Goal: Transaction & Acquisition: Purchase product/service

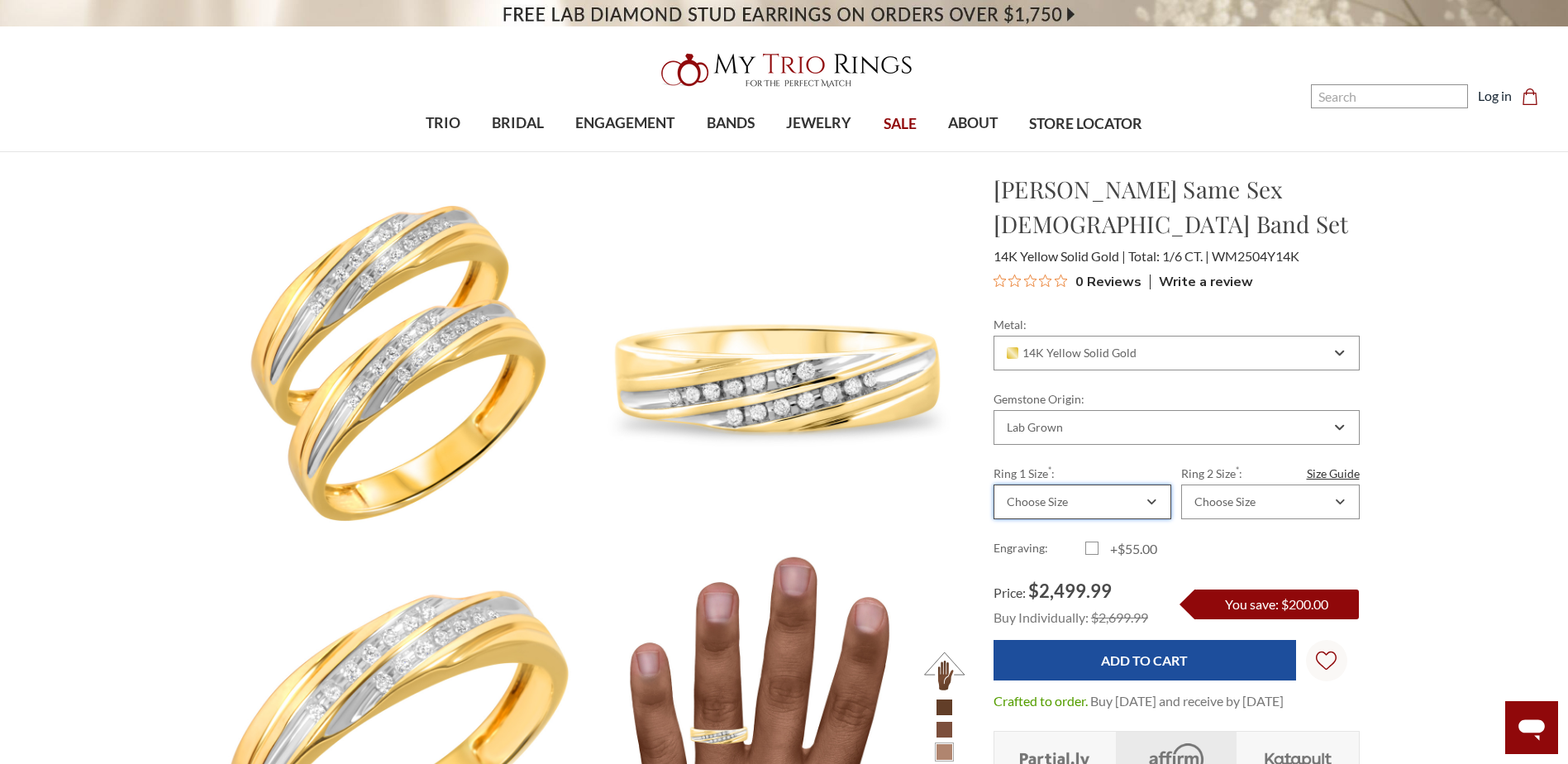
click at [1052, 495] on div "Choose Size" at bounding box center [1037, 501] width 61 height 13
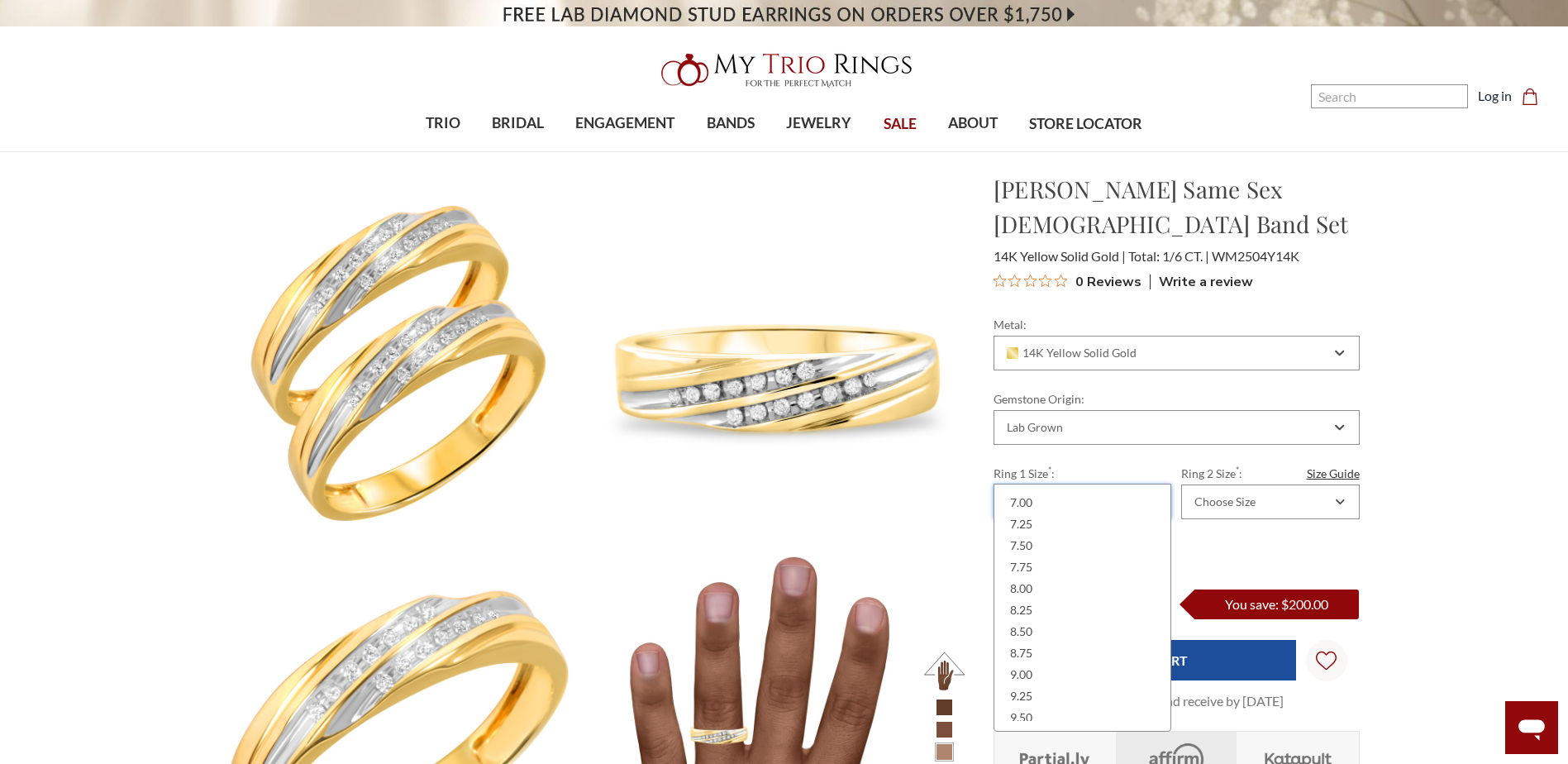
scroll to position [165, 0]
click at [1035, 660] on div "9.50" at bounding box center [1082, 662] width 156 height 22
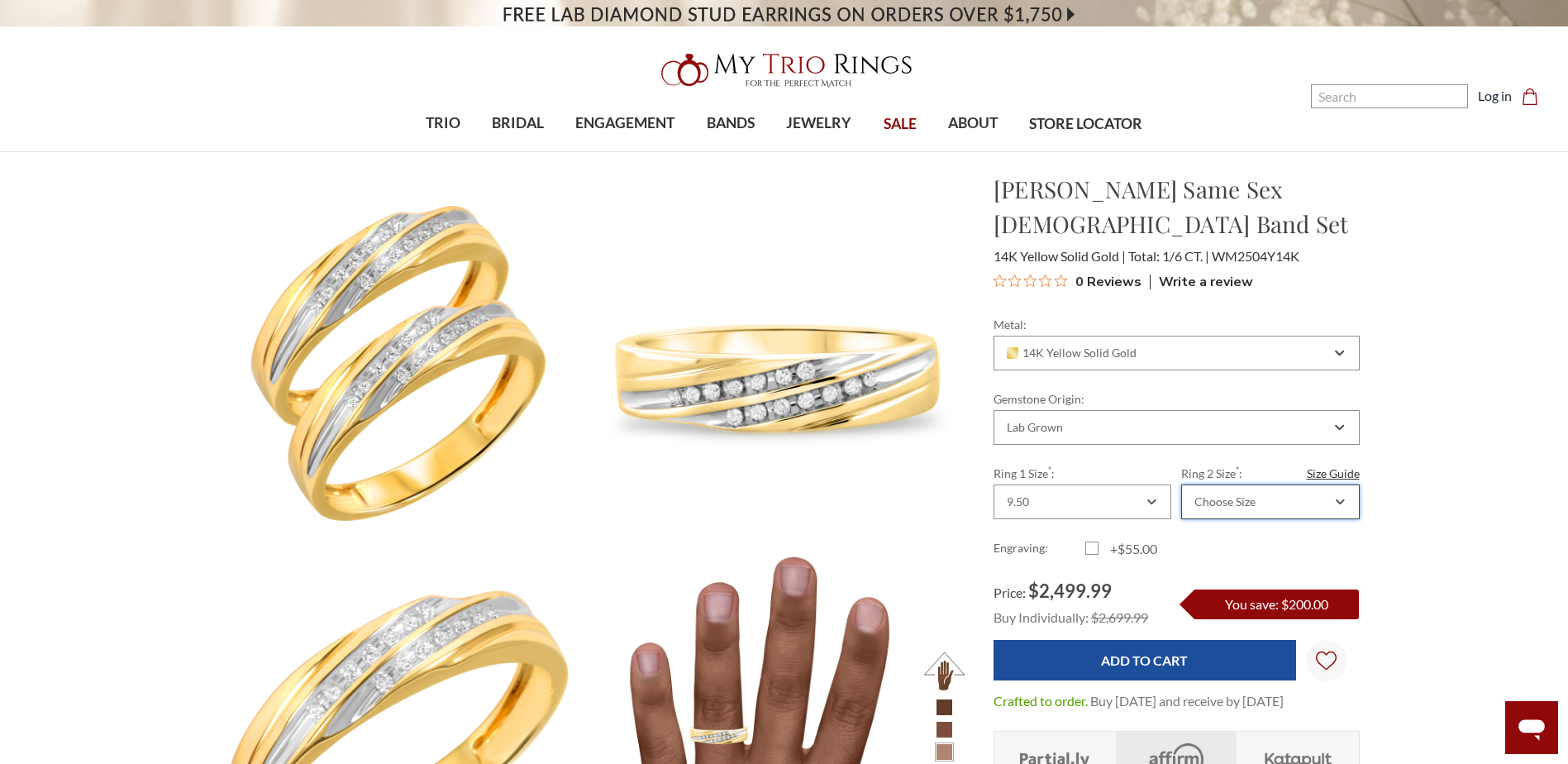
click at [1261, 484] on div "Choose Size" at bounding box center [1269, 501] width 178 height 35
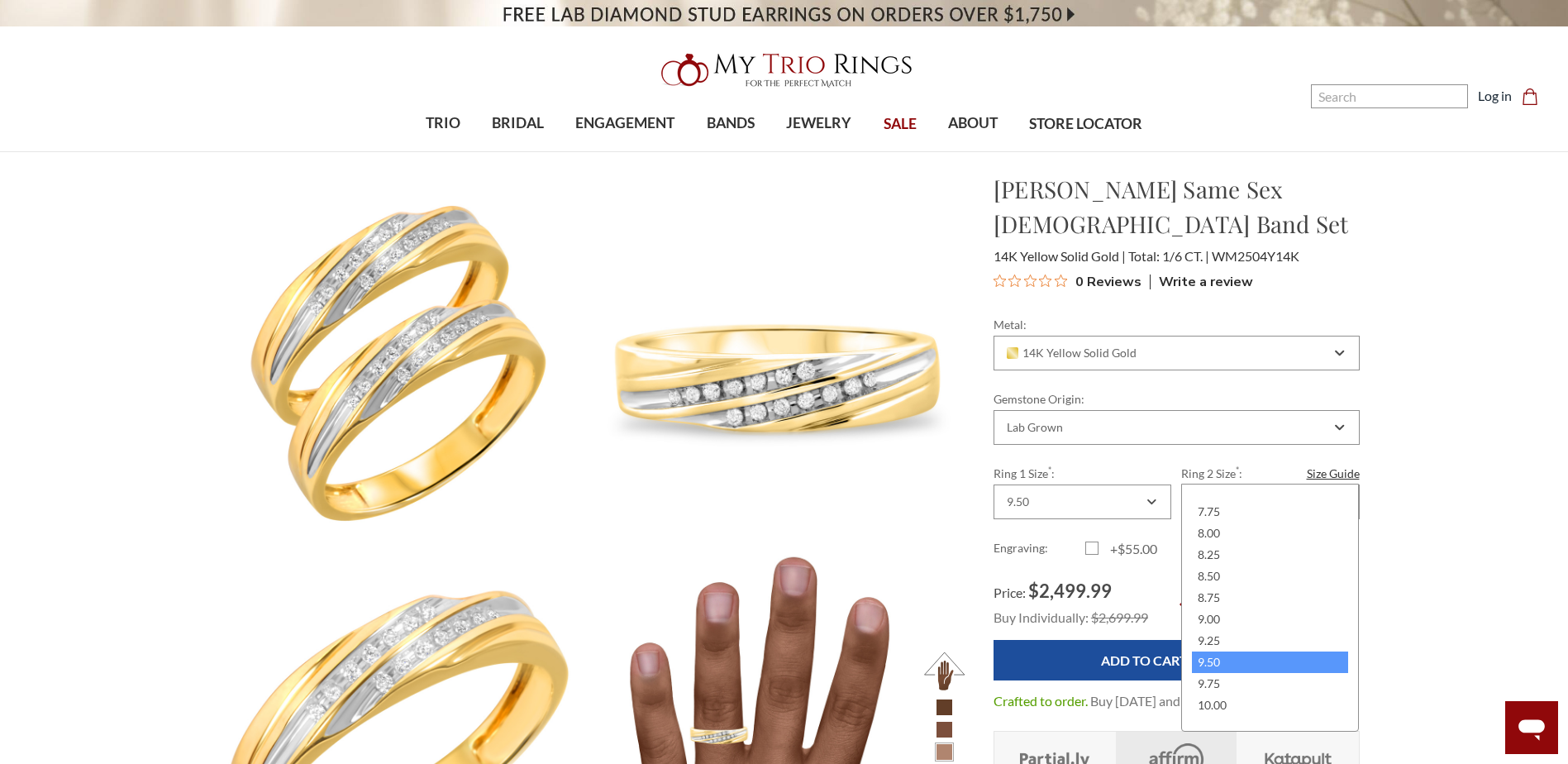
click at [1234, 664] on div "9.50" at bounding box center [1269, 662] width 156 height 22
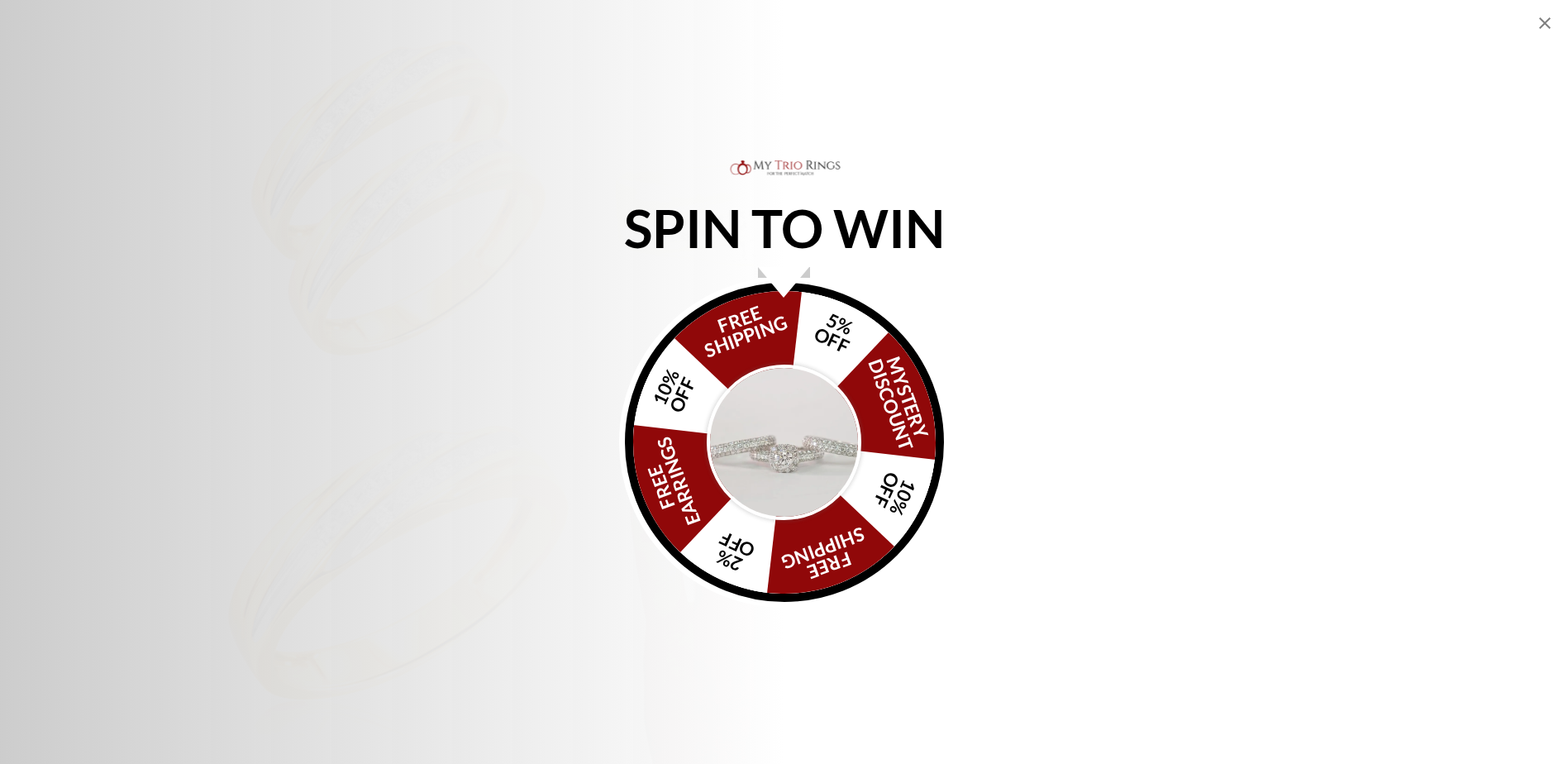
click at [787, 477] on img "Alia popup" at bounding box center [784, 442] width 155 height 155
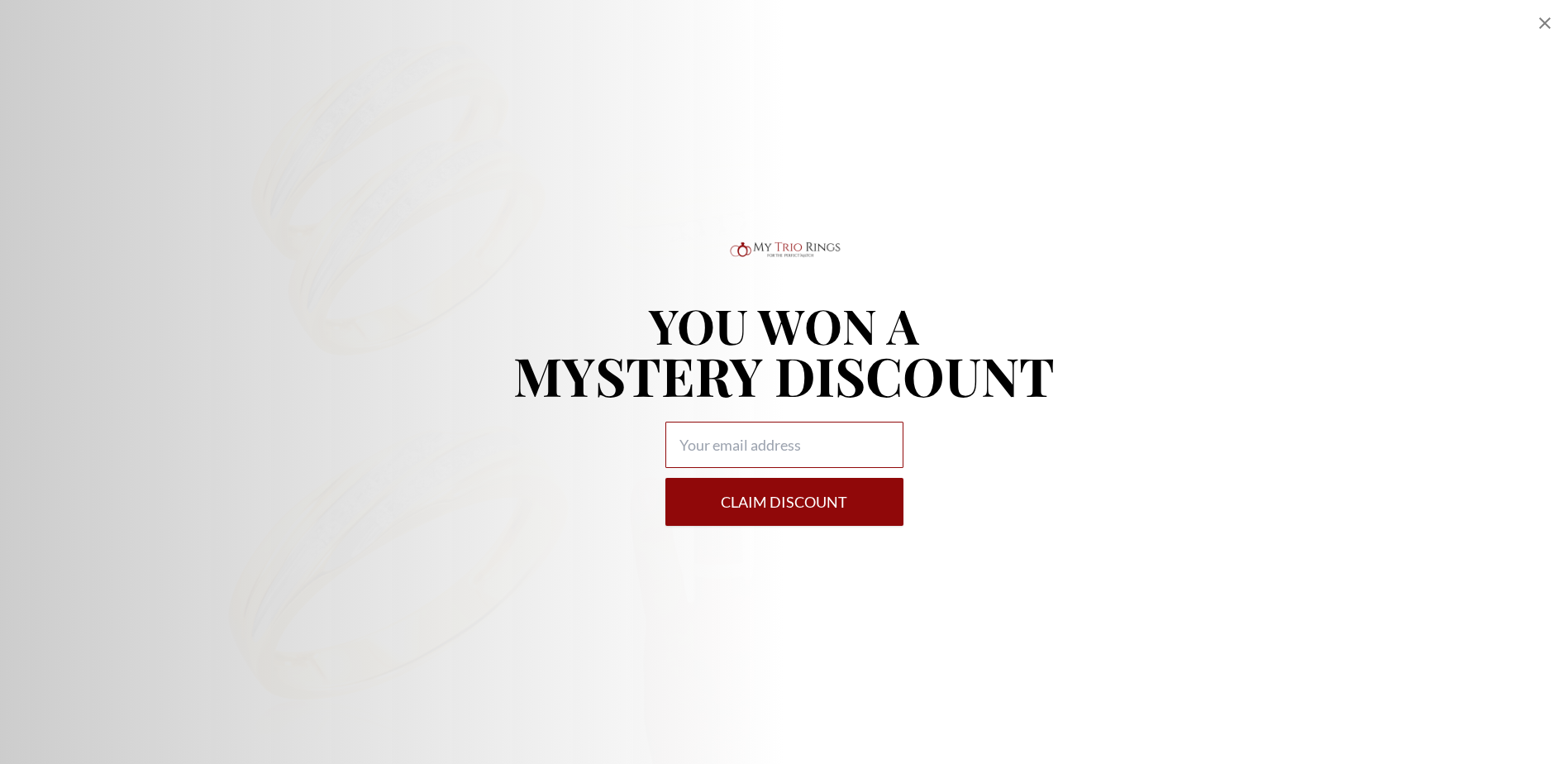
click at [799, 451] on input "Alia popup" at bounding box center [784, 445] width 238 height 47
type input "[EMAIL_ADDRESS][DOMAIN_NAME]"
click at [816, 510] on button "Claim DISCOUNT" at bounding box center [784, 501] width 238 height 48
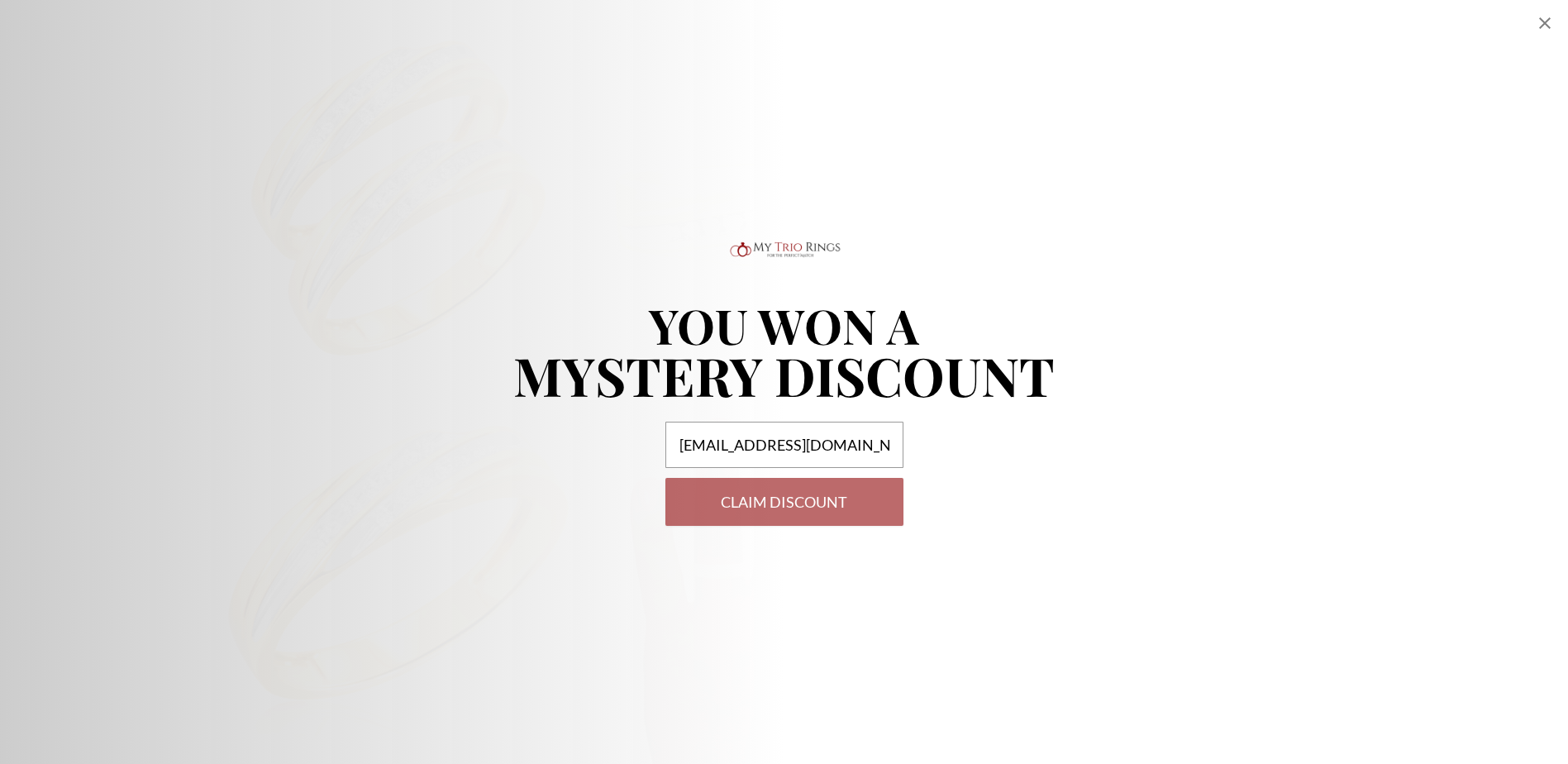
select select "US"
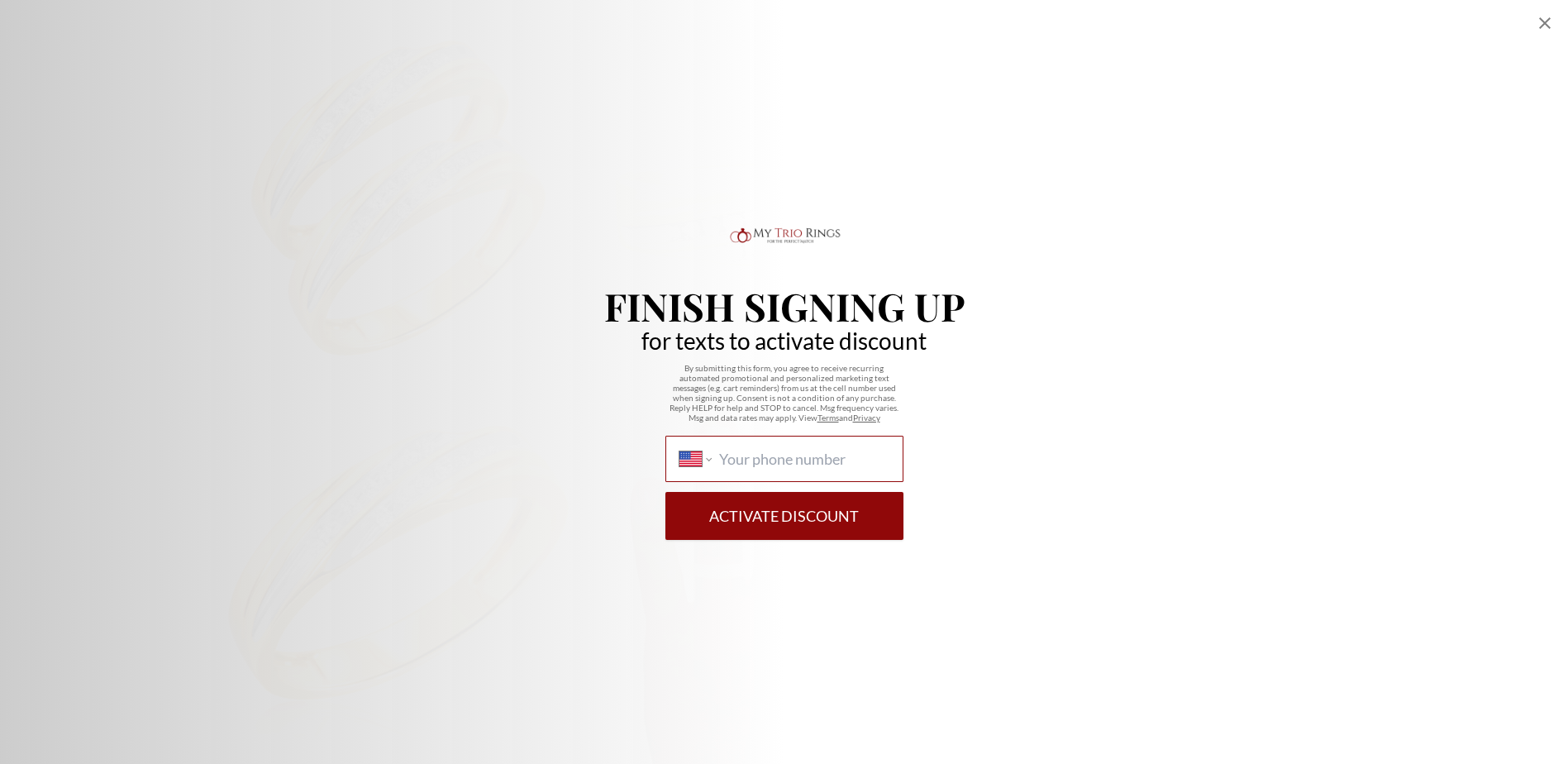
click at [783, 463] on input "International Afghanistan Åland Islands Albania Algeria American Samoa Andorra …" at bounding box center [803, 458] width 169 height 18
type input "(323) 698-5380"
click at [771, 535] on button "Activate Discount" at bounding box center [784, 515] width 238 height 48
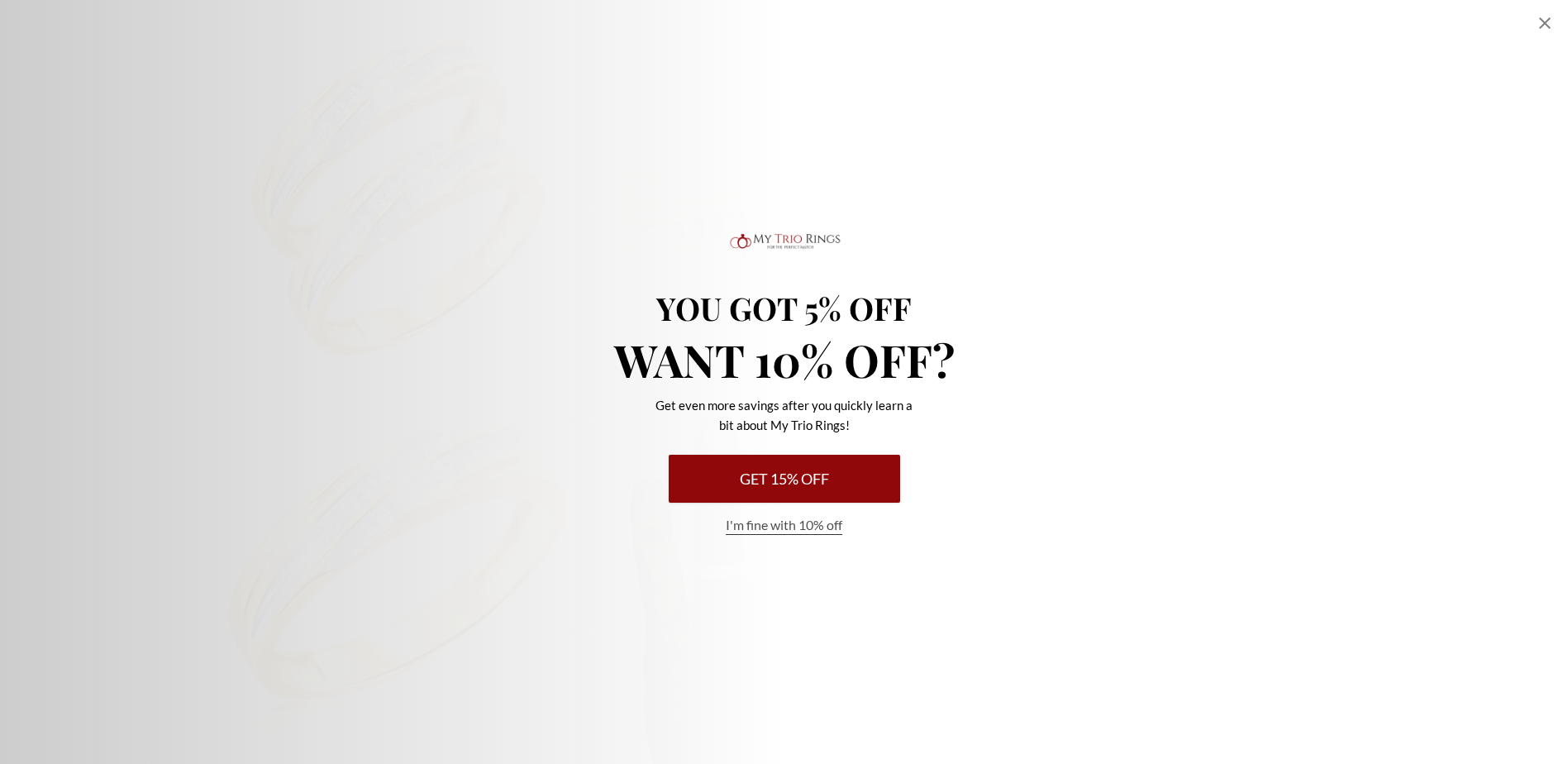
click at [801, 532] on button "I'm fine with 10% off" at bounding box center [784, 525] width 117 height 19
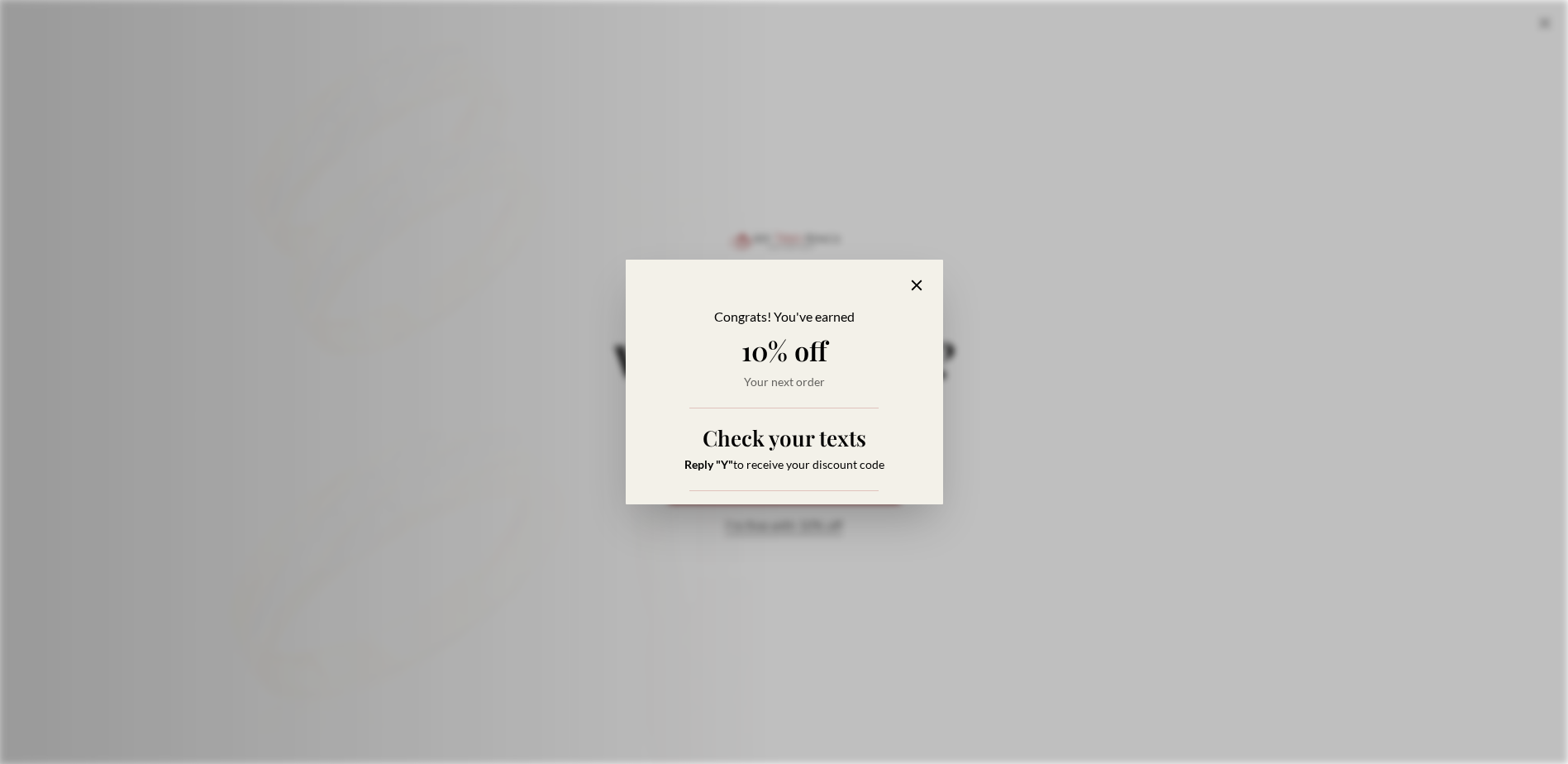
click at [921, 286] on icon "Alia popup" at bounding box center [916, 285] width 19 height 19
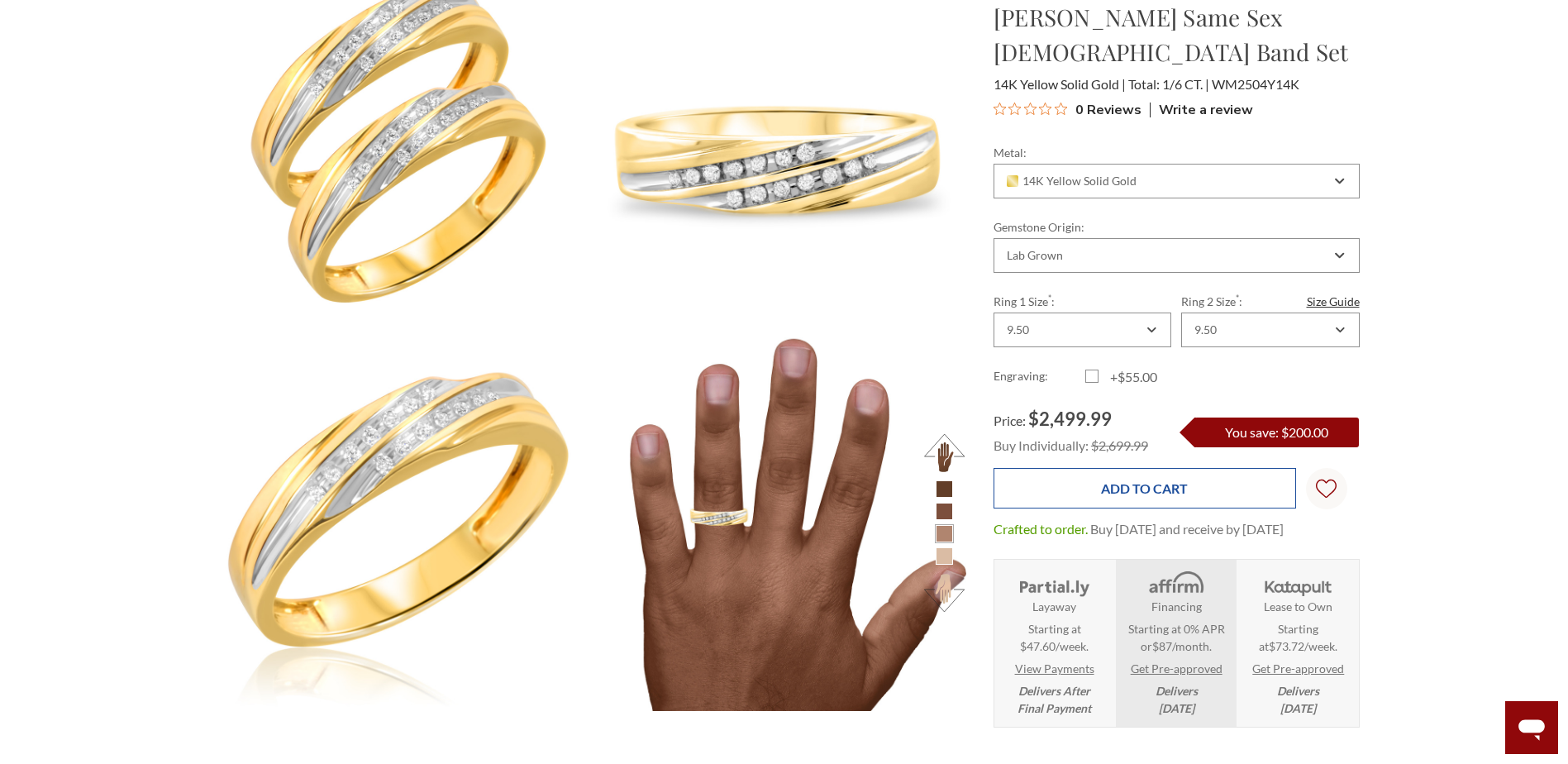
scroll to position [248, 0]
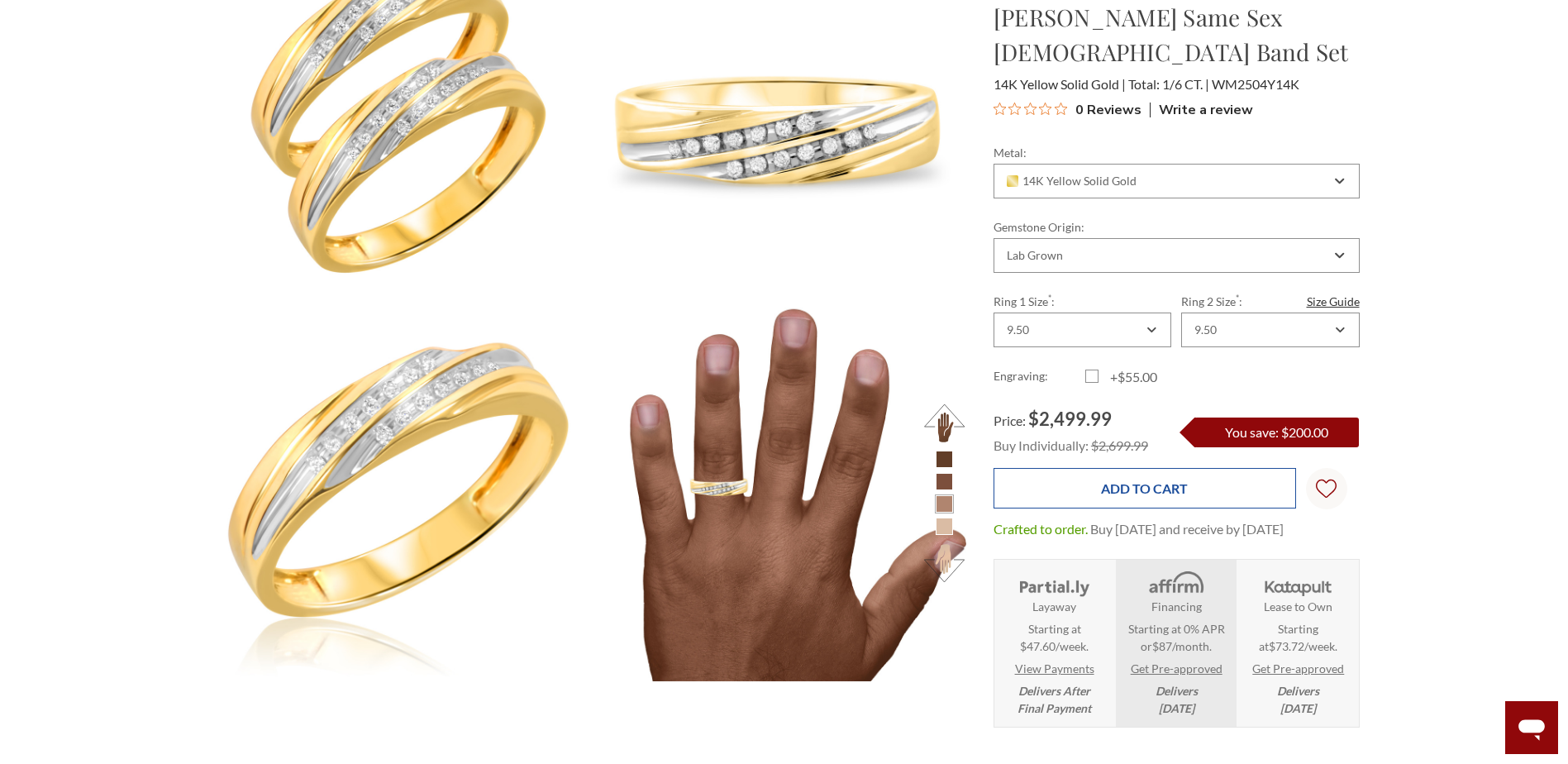
click at [1103, 468] on input "Add to Cart" at bounding box center [1144, 488] width 302 height 40
type input "Add to Cart"
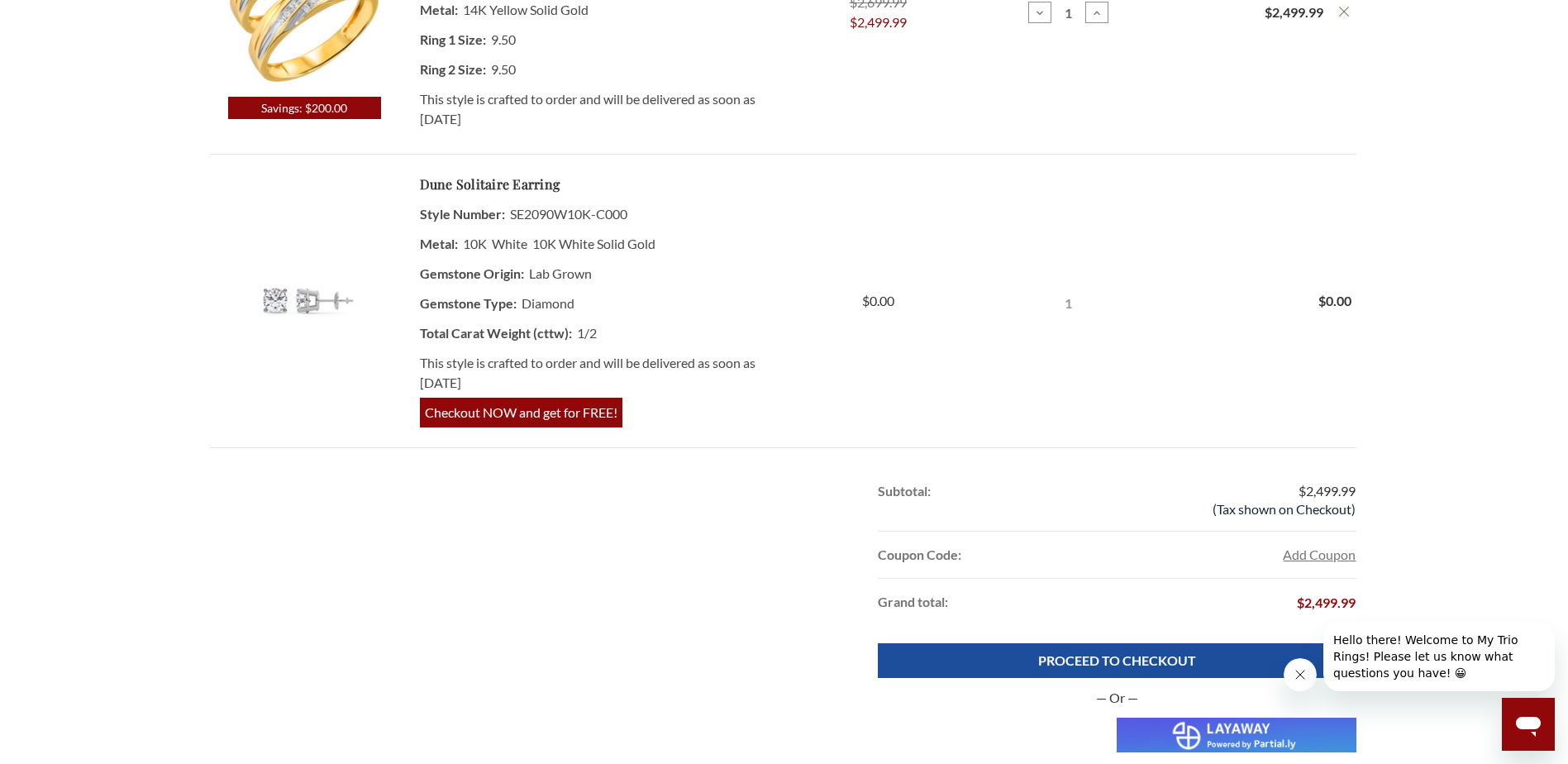
scroll to position [578, 0]
click at [443, 396] on span "Checkout NOW and get for FREE!" at bounding box center [521, 411] width 203 height 30
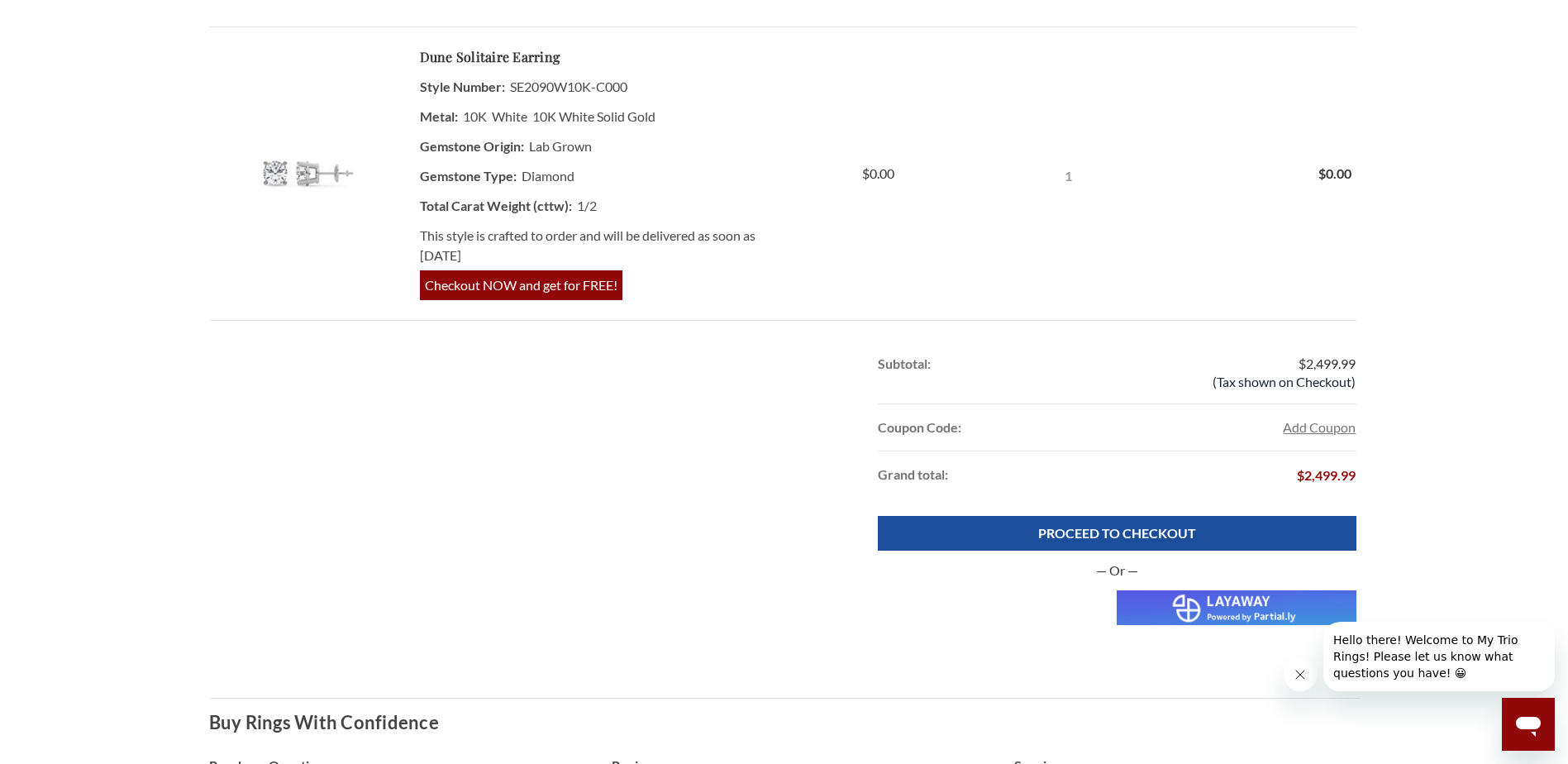
scroll to position [744, 0]
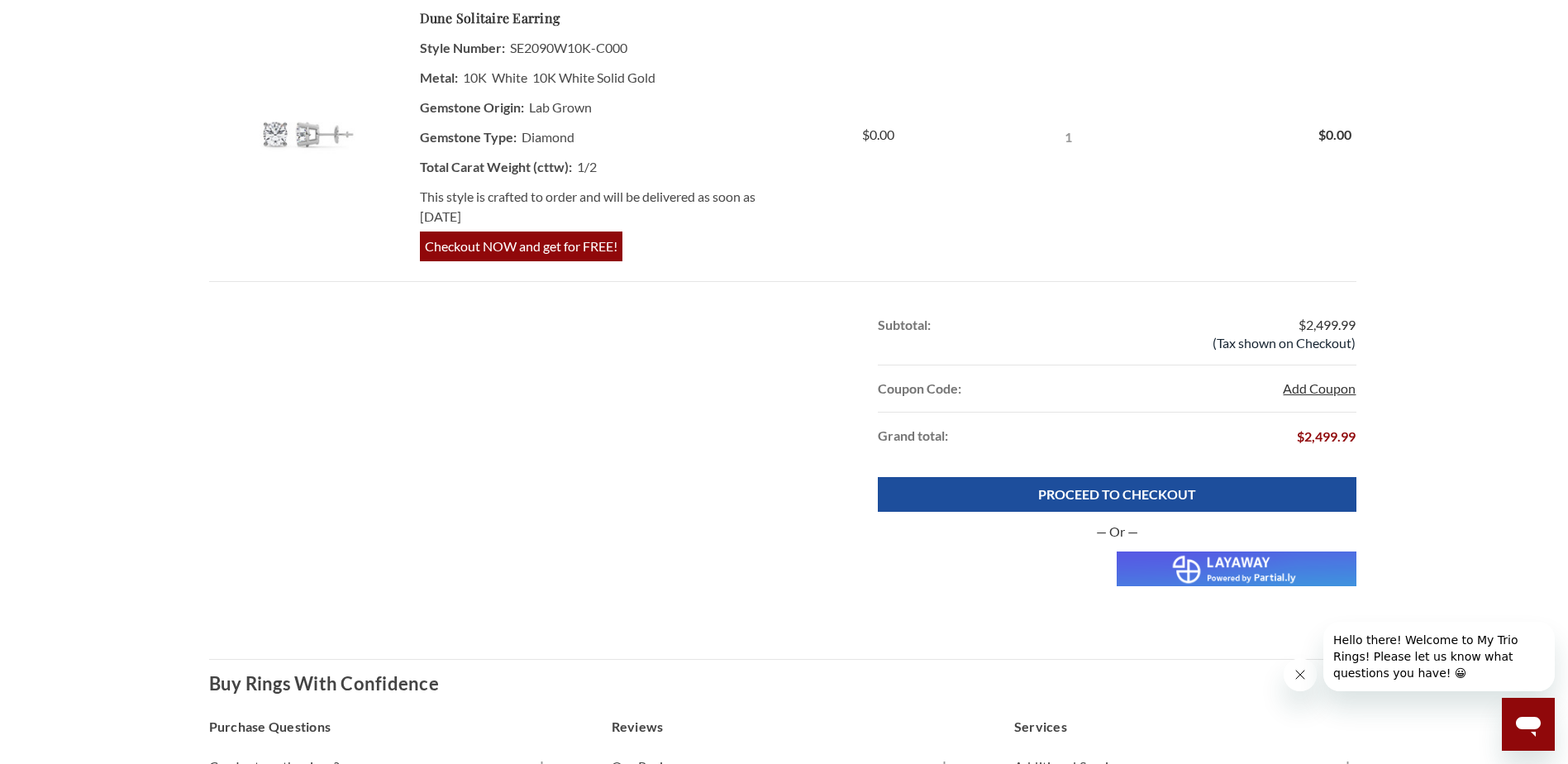
click at [1315, 378] on button "Add Coupon" at bounding box center [1319, 388] width 73 height 20
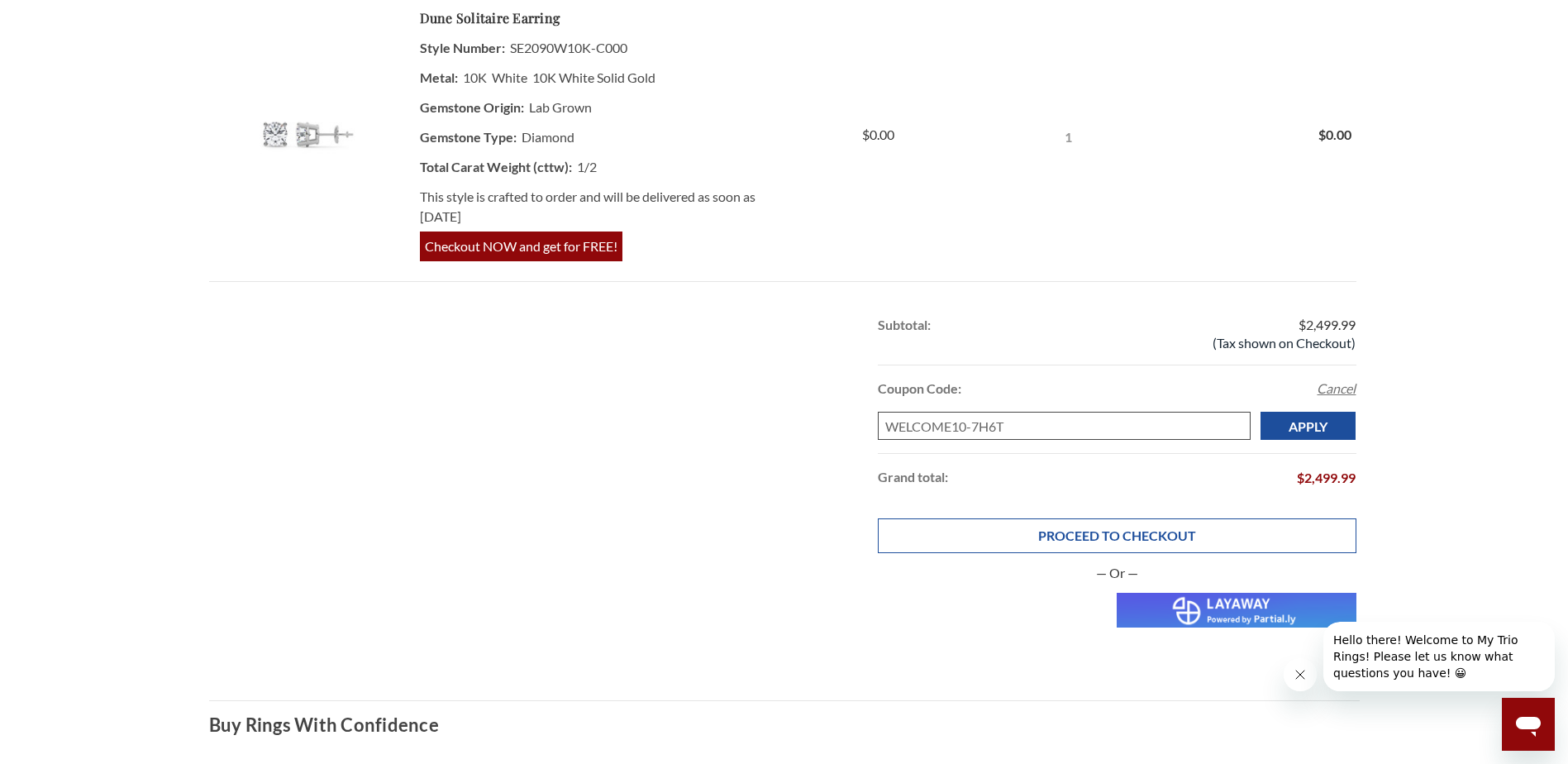
type input "WELCOME10-7H6T"
click at [1072, 518] on link "PROCEED TO CHECKOUT" at bounding box center [1116, 535] width 478 height 35
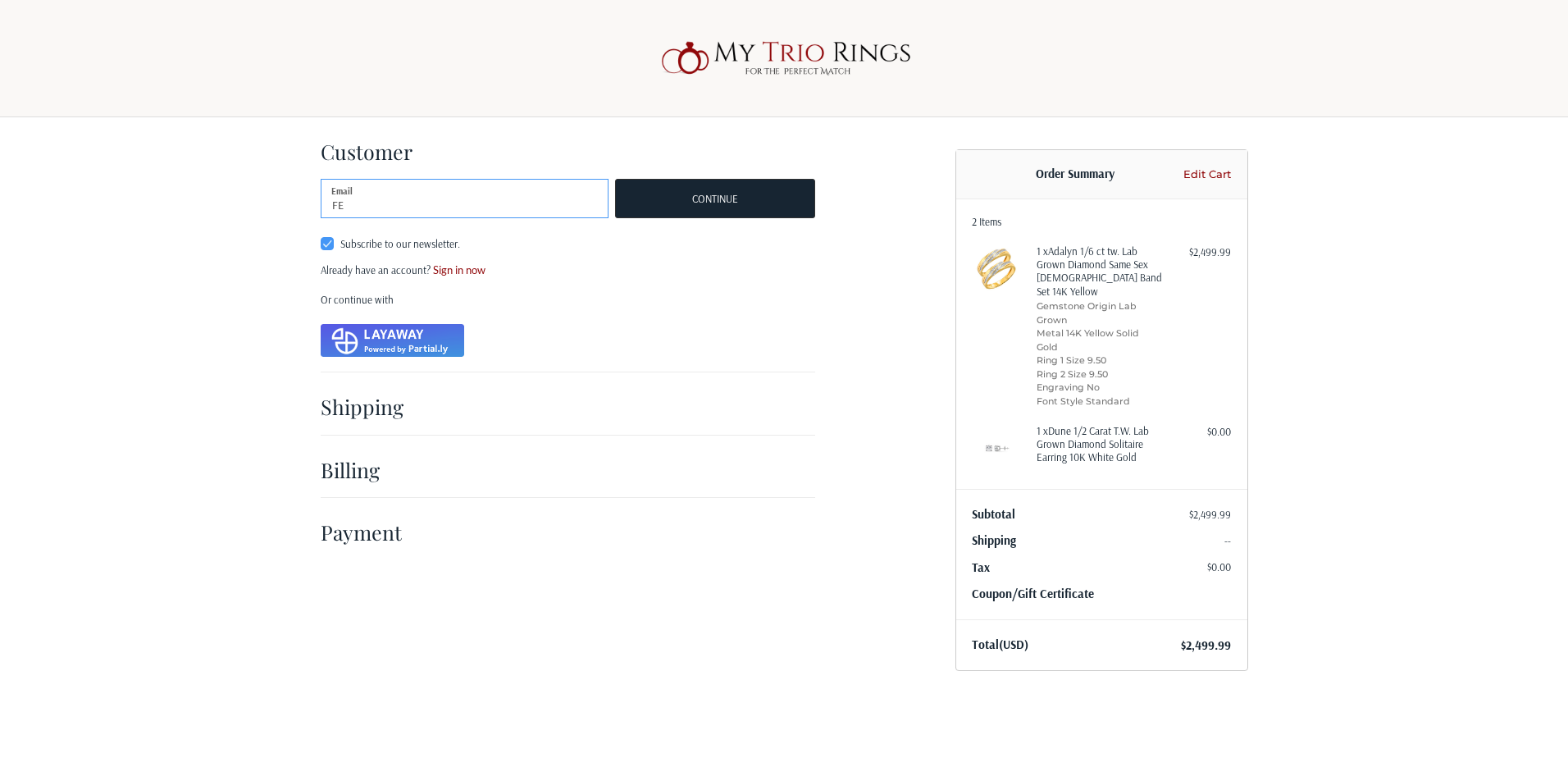
type input "F"
type input "fernanda_166@hotmail.com"
click at [705, 209] on button "Continue" at bounding box center [715, 198] width 199 height 39
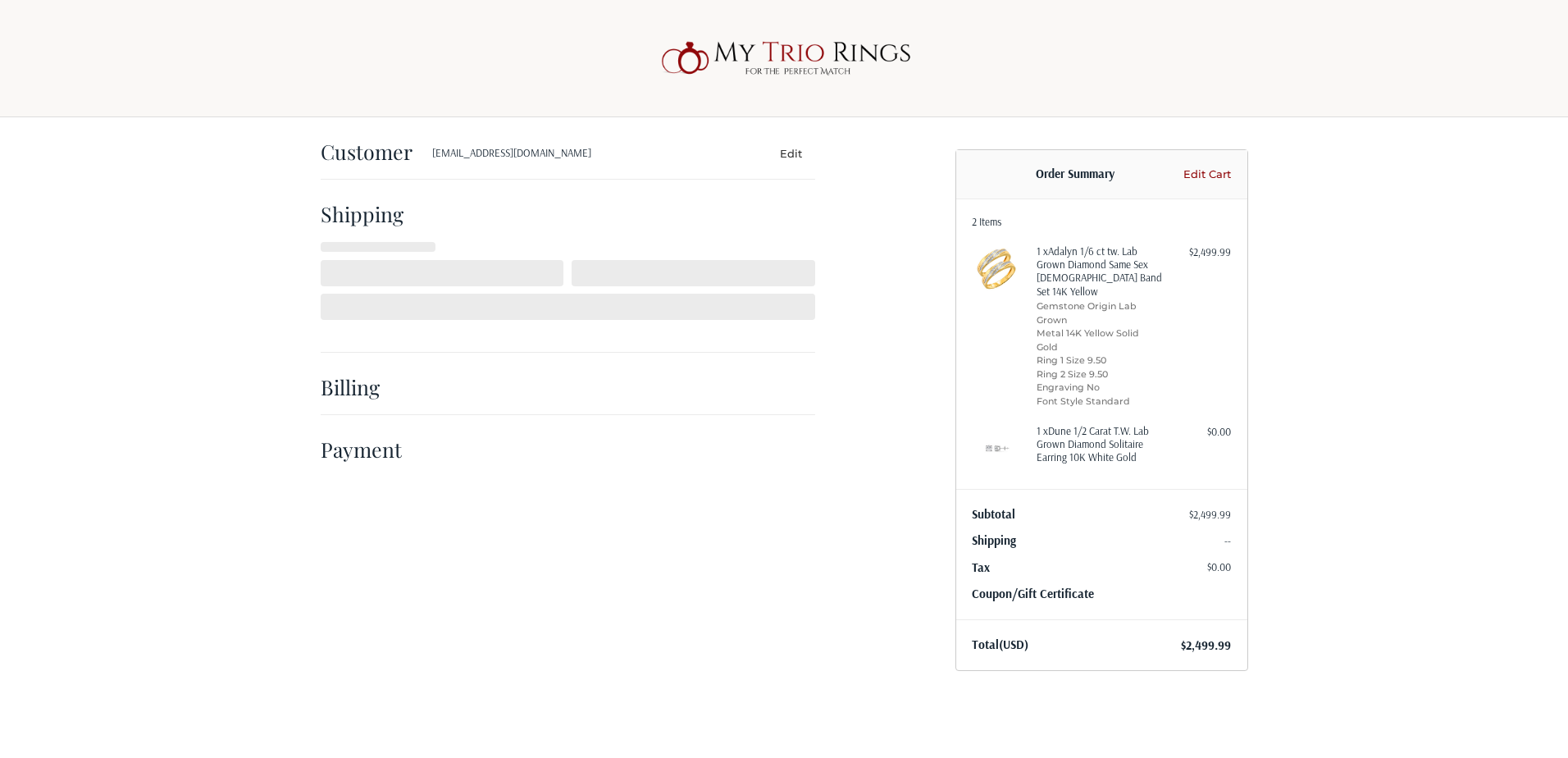
select select "MX"
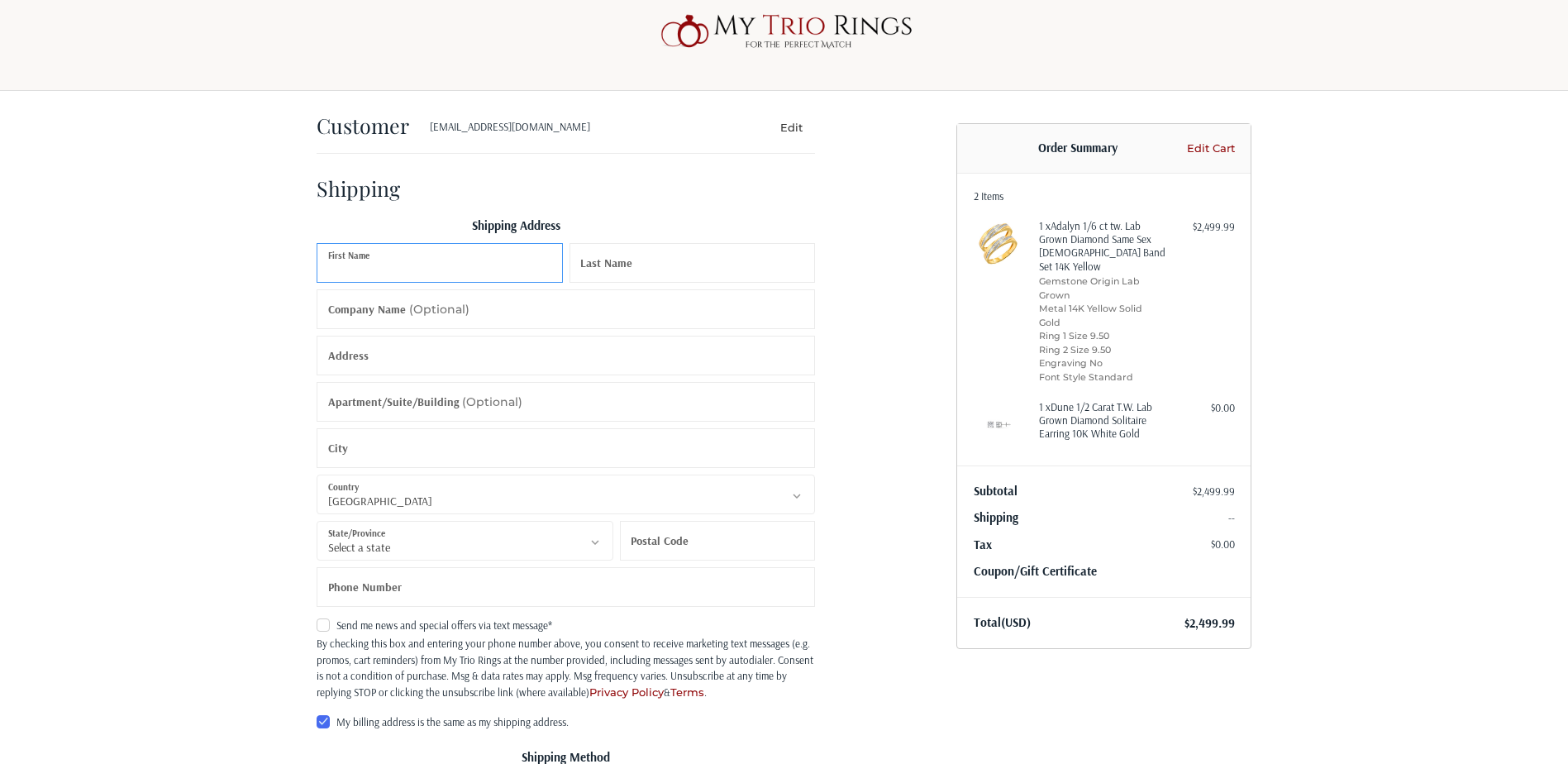
scroll to position [28, 0]
type input "maria fernanda"
click at [711, 267] on input "Last Name" at bounding box center [692, 262] width 247 height 39
type input "osuna gaxiola"
click at [354, 358] on label "Address" at bounding box center [348, 354] width 40 height 40
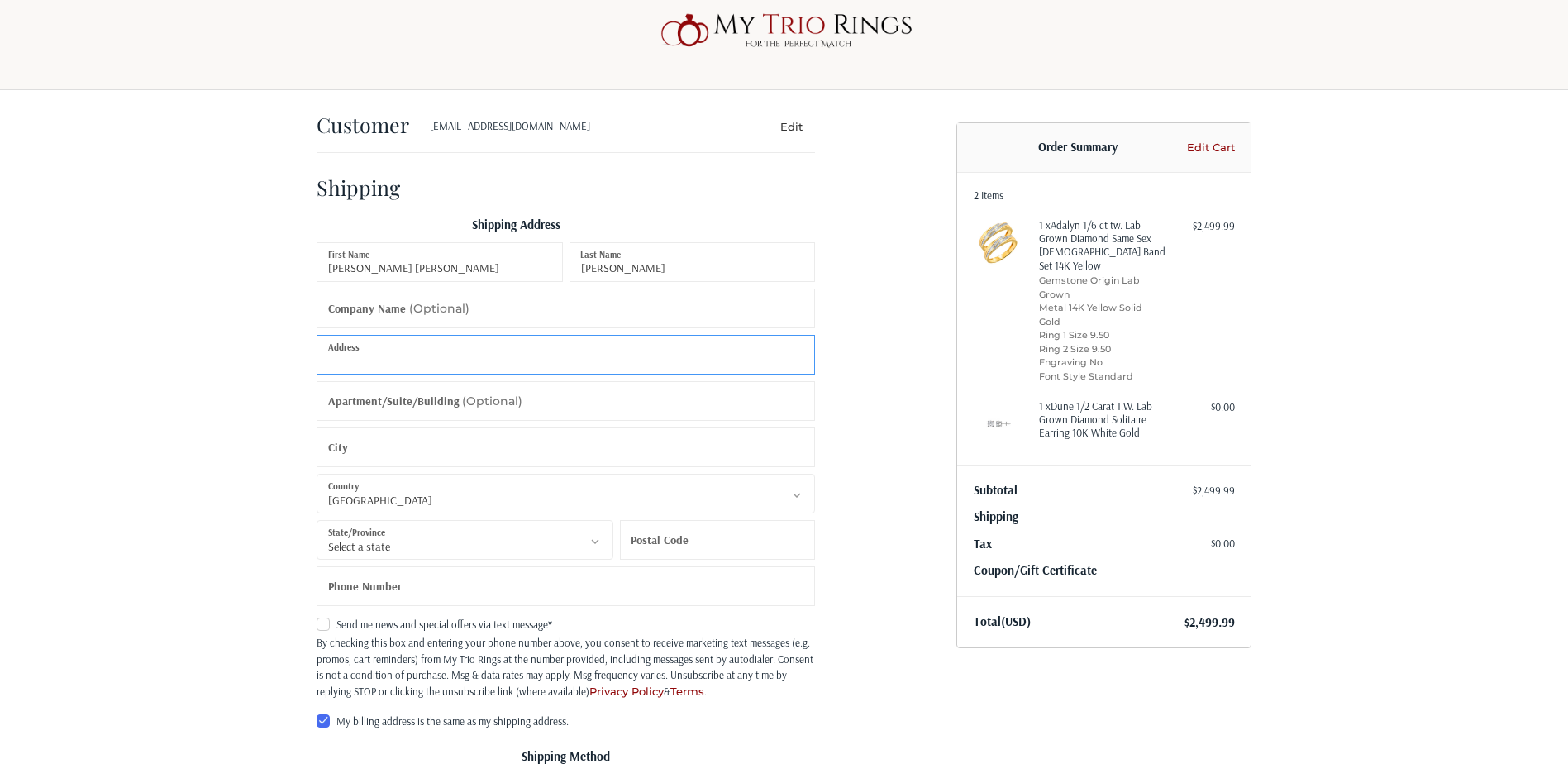
click at [354, 358] on input "Address" at bounding box center [566, 354] width 498 height 39
type input "229 n adams st pmb 338"
click at [449, 438] on input "City" at bounding box center [566, 447] width 498 height 39
type input "eagle pass"
click at [414, 504] on select "Select a country Afghanistan Åland Islands Albania Algeria American Samoa Andor…" at bounding box center [566, 493] width 498 height 39
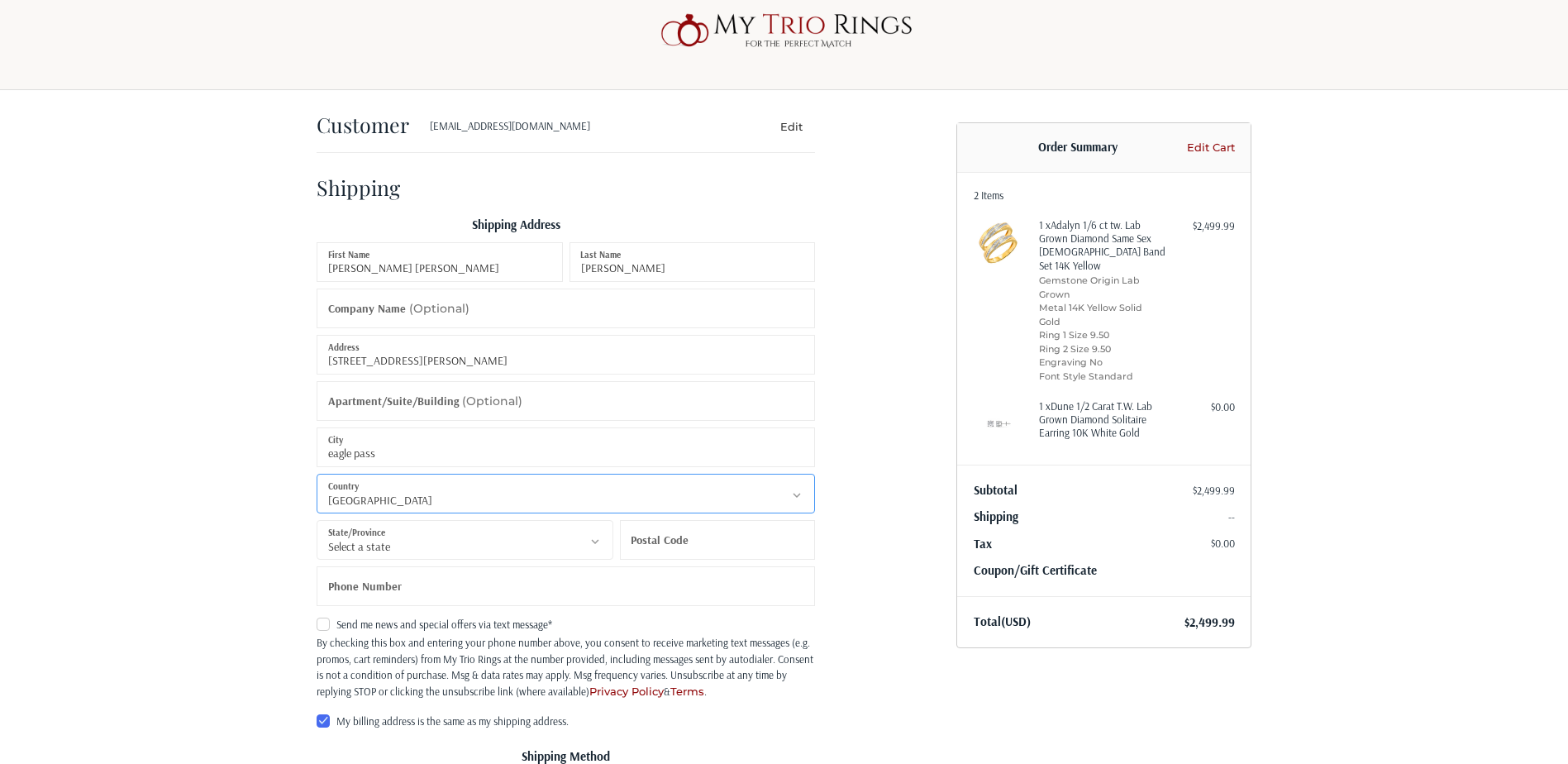
select select "US"
click at [316, 483] on select "Select a country Afghanistan Åland Islands Albania Algeria American Samoa Andor…" at bounding box center [566, 493] width 498 height 39
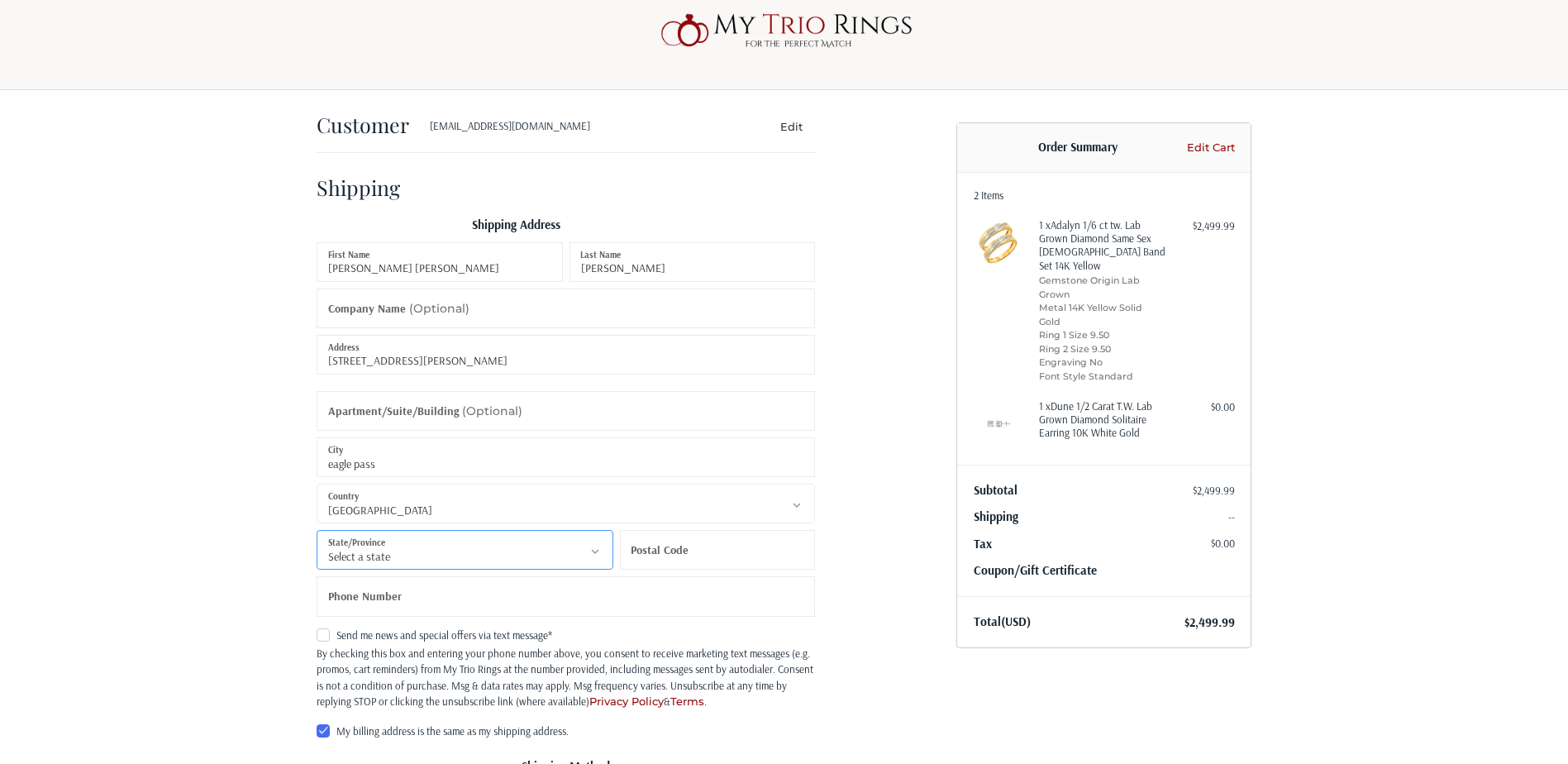
click at [555, 551] on select "Select a state Alabama Alaska American Samoa Arizona Arkansas Armed Forces Amer…" at bounding box center [464, 550] width 297 height 39
select select "TX"
click at [316, 530] on select "Select a state Alabama Alaska American Samoa Arizona Arkansas Armed Forces Amer…" at bounding box center [464, 550] width 297 height 39
click at [664, 557] on label "Postal Code" at bounding box center [659, 550] width 58 height 40
click at [664, 557] on input "Postal Code" at bounding box center [717, 550] width 195 height 39
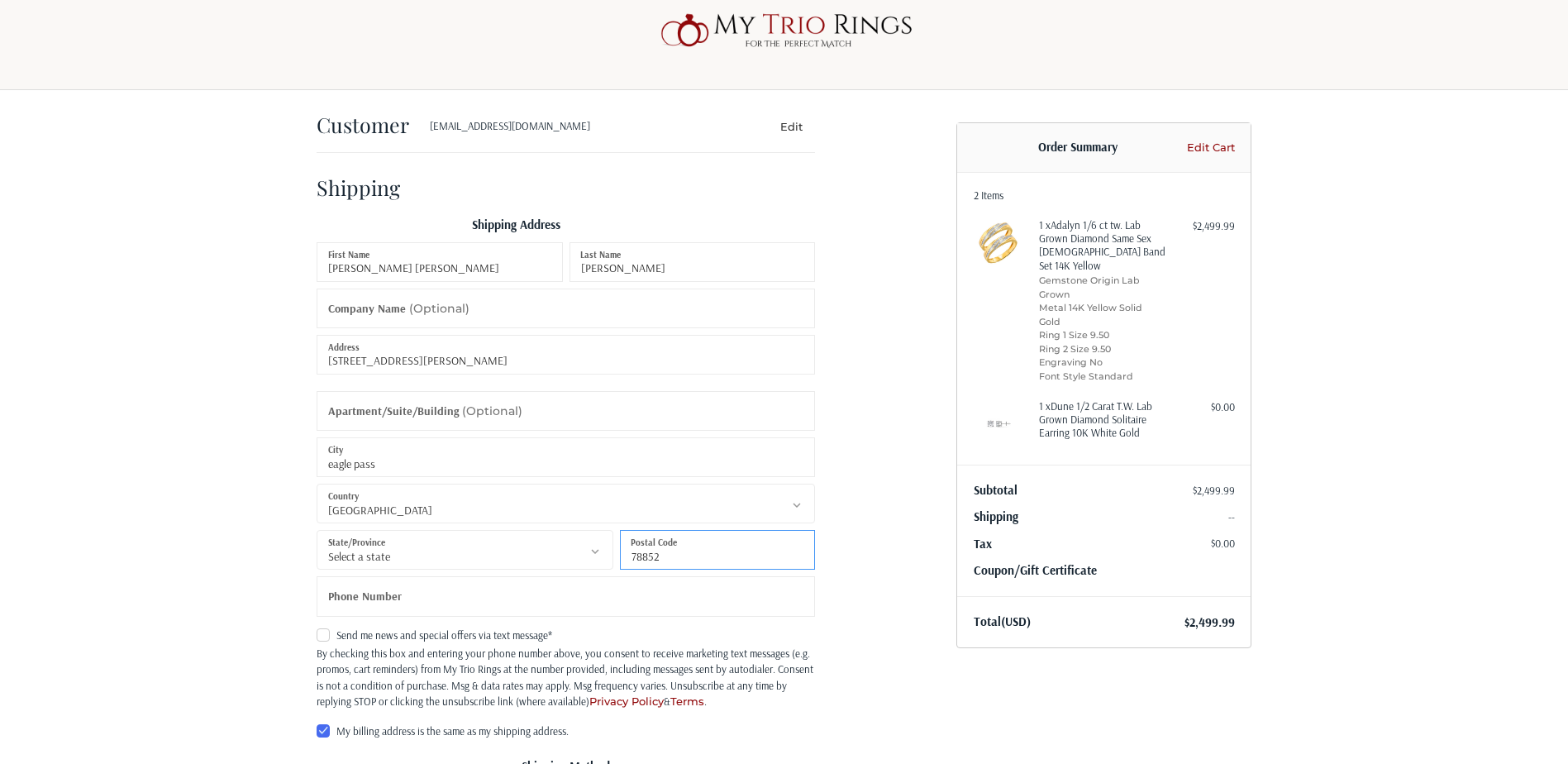
type input "78852"
click at [431, 609] on input "Phone Number" at bounding box center [566, 595] width 498 height 39
type input "3236985380"
radio input "true"
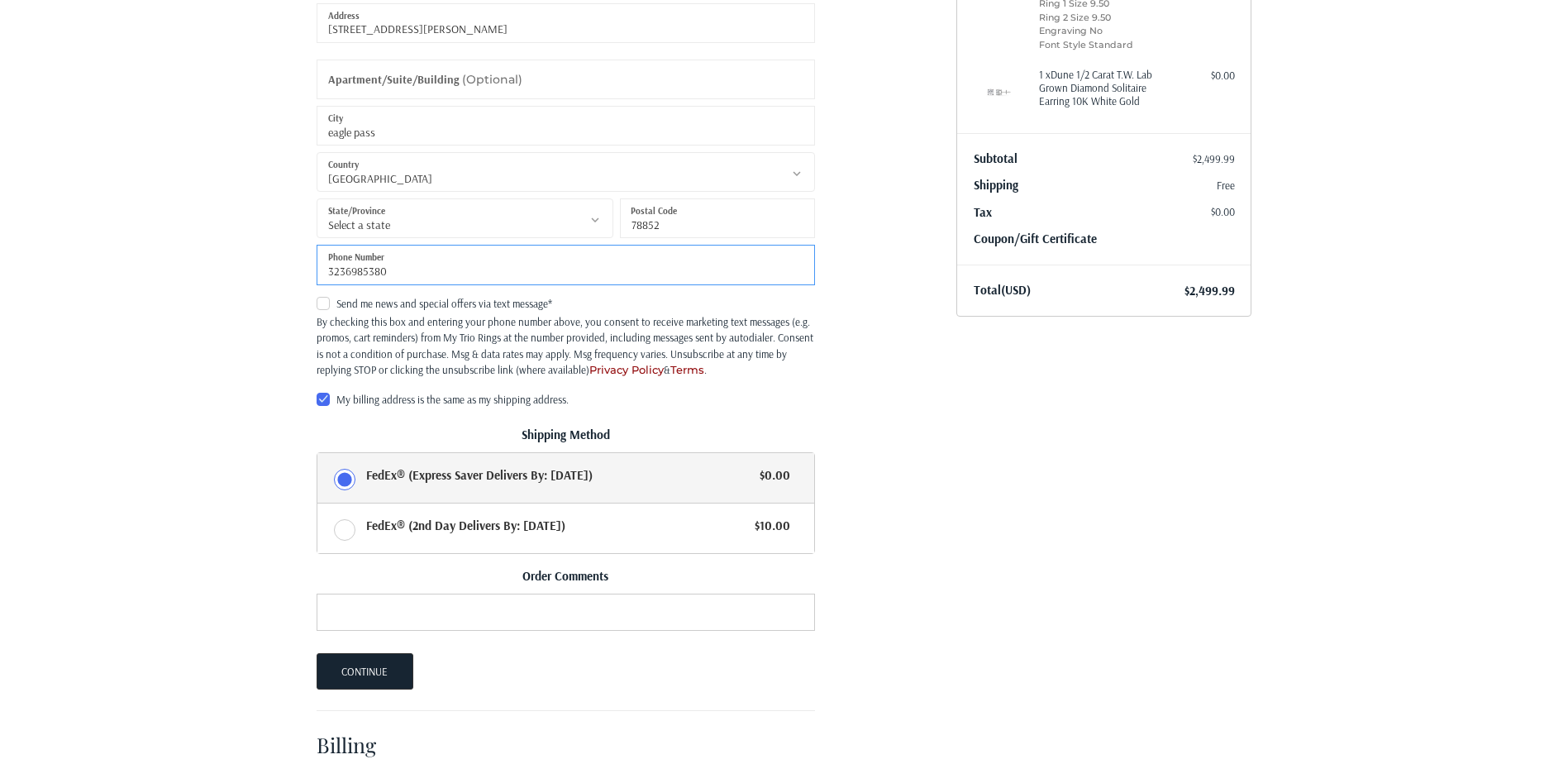
scroll to position [359, 0]
type input "3236985380"
click at [403, 229] on select "Select a state Alabama Alaska American Samoa Arizona Arkansas Armed Forces Amer…" at bounding box center [464, 219] width 297 height 39
click at [417, 188] on select "Select a country Afghanistan Åland Islands Albania Algeria American Samoa Andor…" at bounding box center [566, 173] width 498 height 39
click at [568, 165] on select "Select a country Afghanistan Åland Islands Albania Algeria American Samoa Andor…" at bounding box center [566, 173] width 498 height 39
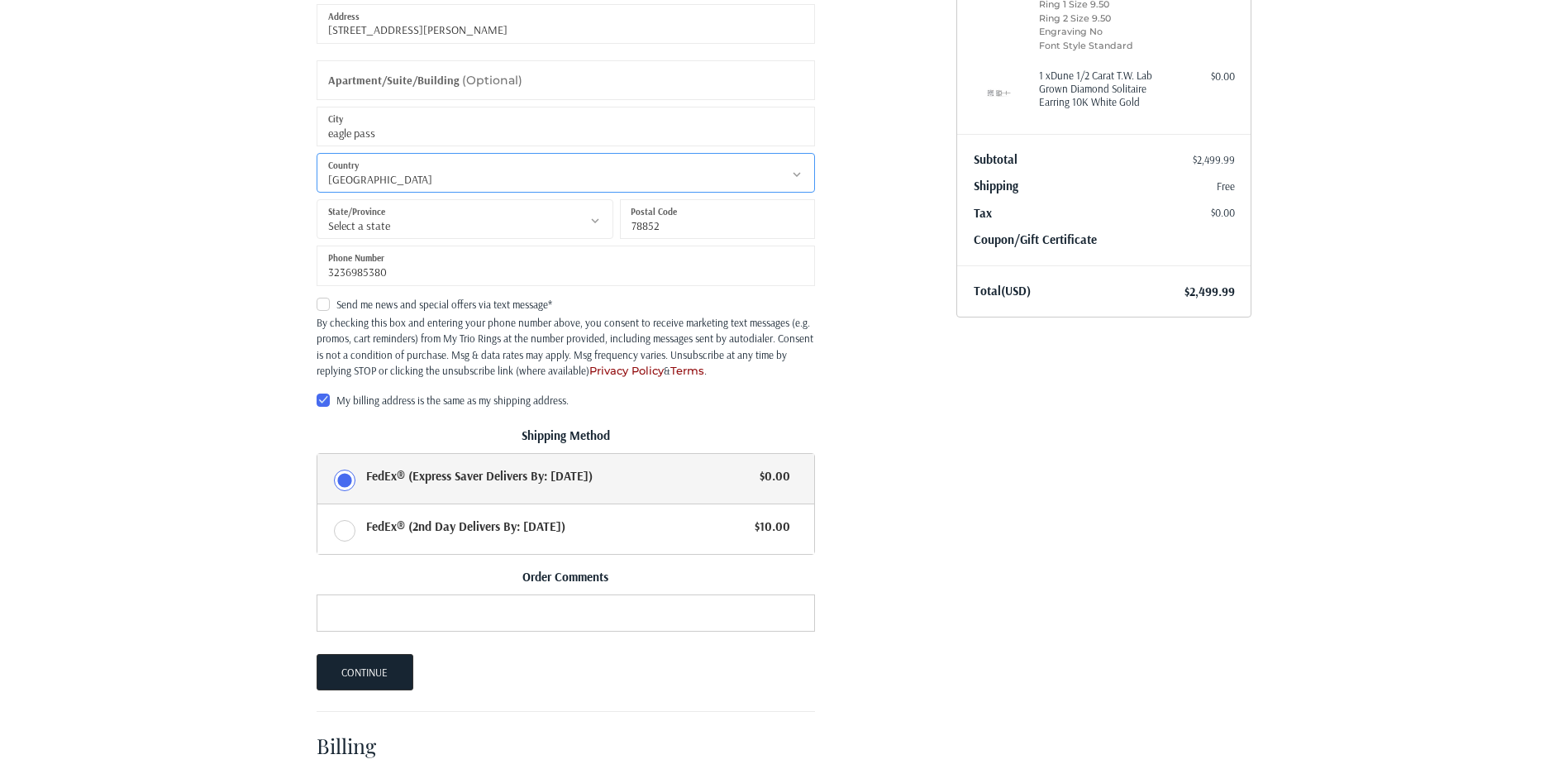
click at [779, 186] on select "Select a country Afghanistan Åland Islands Albania Algeria American Samoa Andor…" at bounding box center [566, 173] width 498 height 39
select select "MX"
click at [316, 153] on select "Select a country Afghanistan Åland Islands Albania Algeria American Samoa Andor…" at bounding box center [566, 173] width 498 height 39
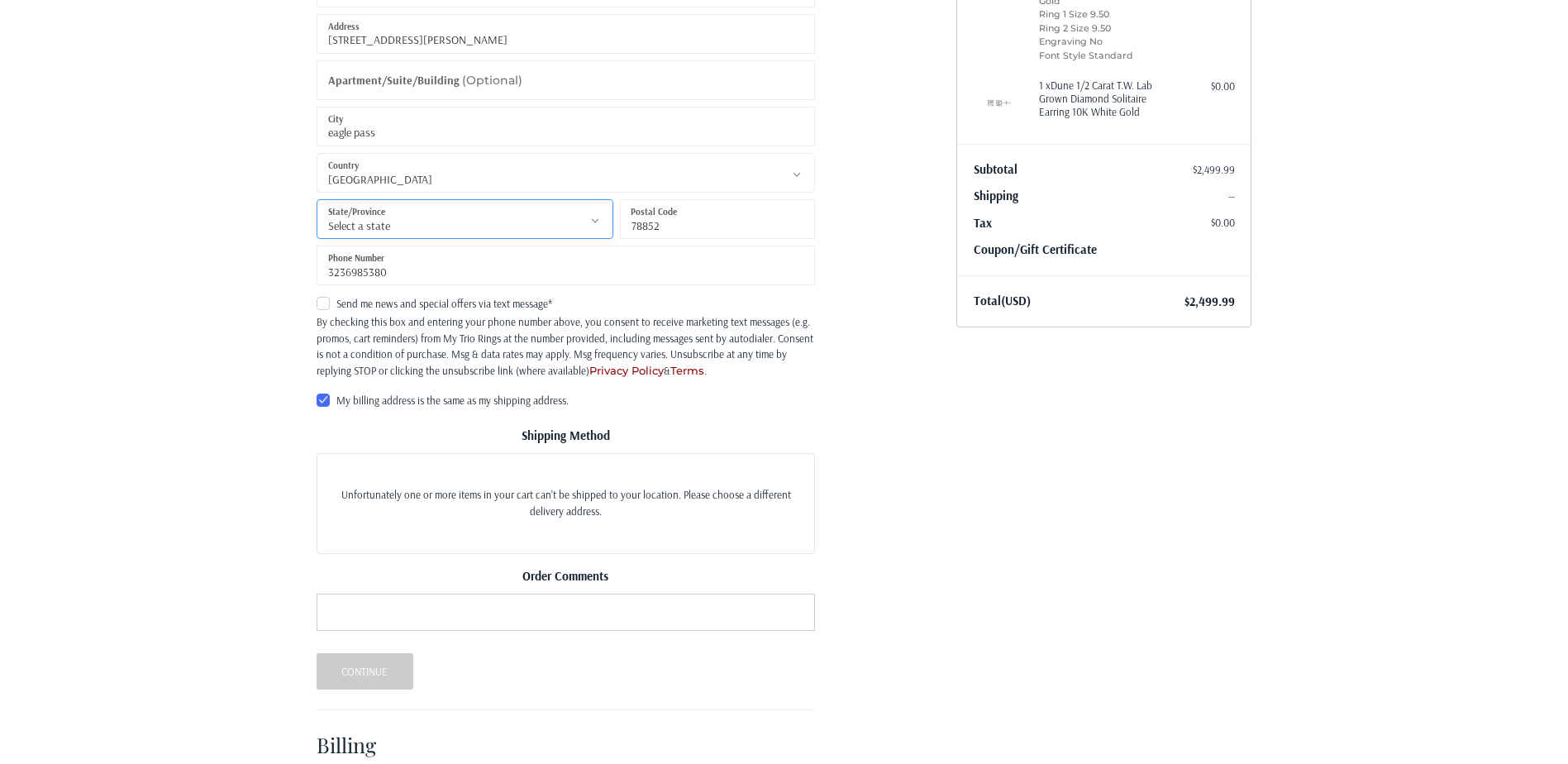
click at [428, 238] on select "Select a state Aguascalientes Baja California Baja California Sur Campeche Coah…" at bounding box center [464, 219] width 297 height 39
select select "COA"
click at [316, 199] on select "Select a state Aguascalientes Baja California Baja California Sur Campeche Coah…" at bounding box center [464, 219] width 297 height 39
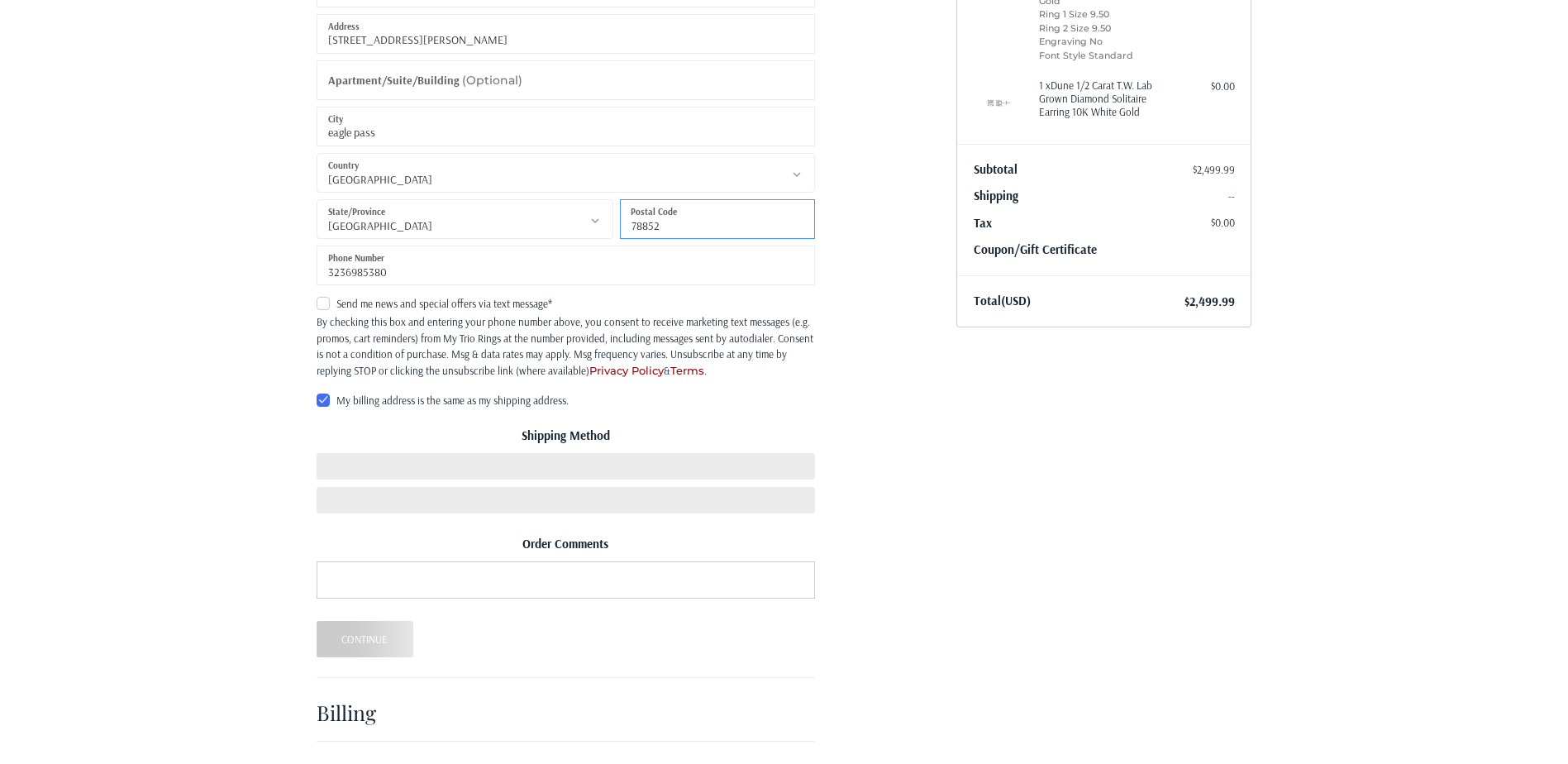
drag, startPoint x: 670, startPoint y: 228, endPoint x: 611, endPoint y: 226, distance: 59.0
click at [611, 226] on div "maria fernanda First Name osuna gaxiola Last Name Company Name (Optional) 229 n…" at bounding box center [565, 107] width 505 height 371
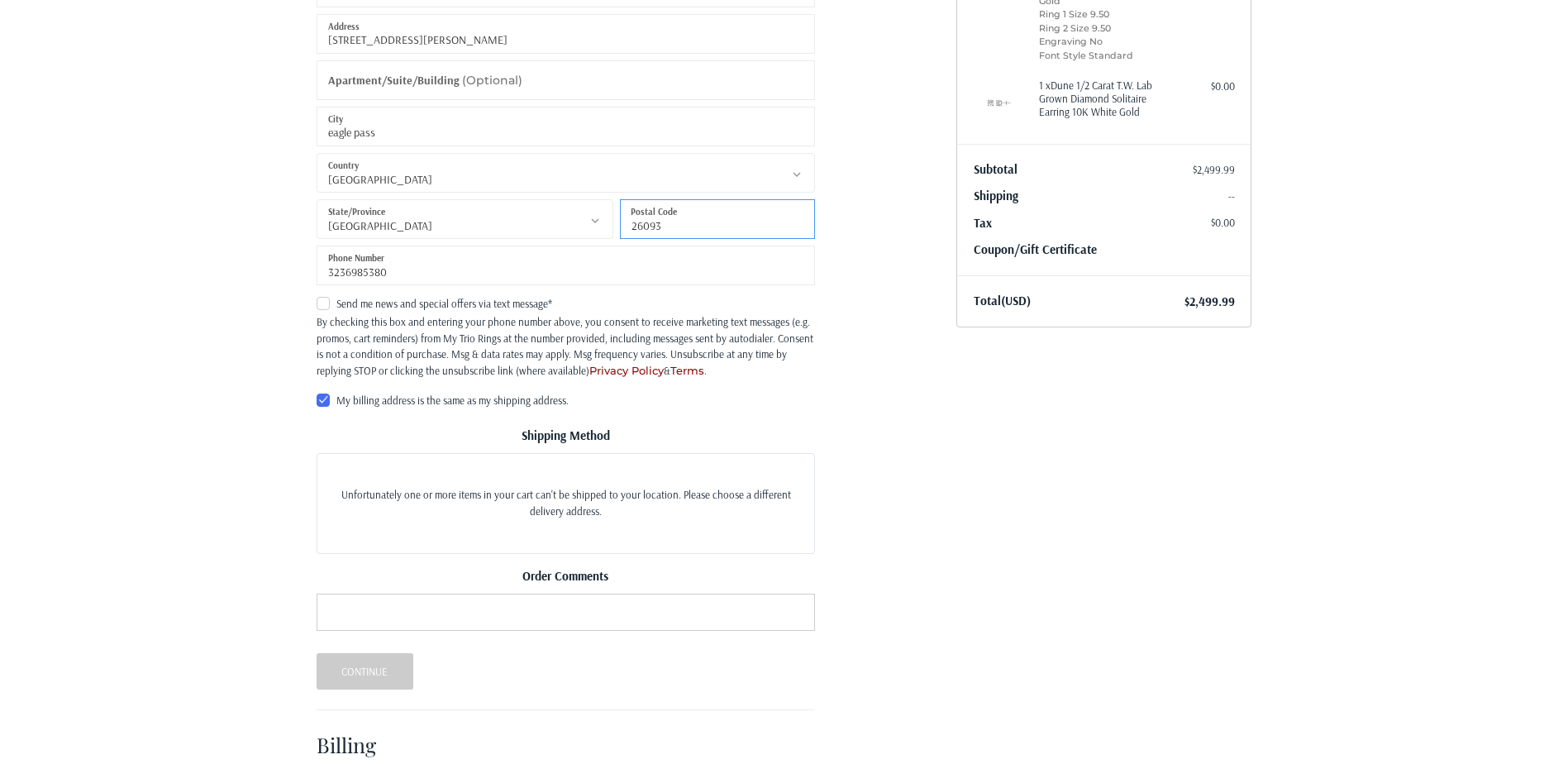
type input "26093"
click at [968, 508] on div "Customer fernanda_166@hotmail.com Edit Shipping Shipping Address maria fernanda…" at bounding box center [784, 310] width 992 height 1082
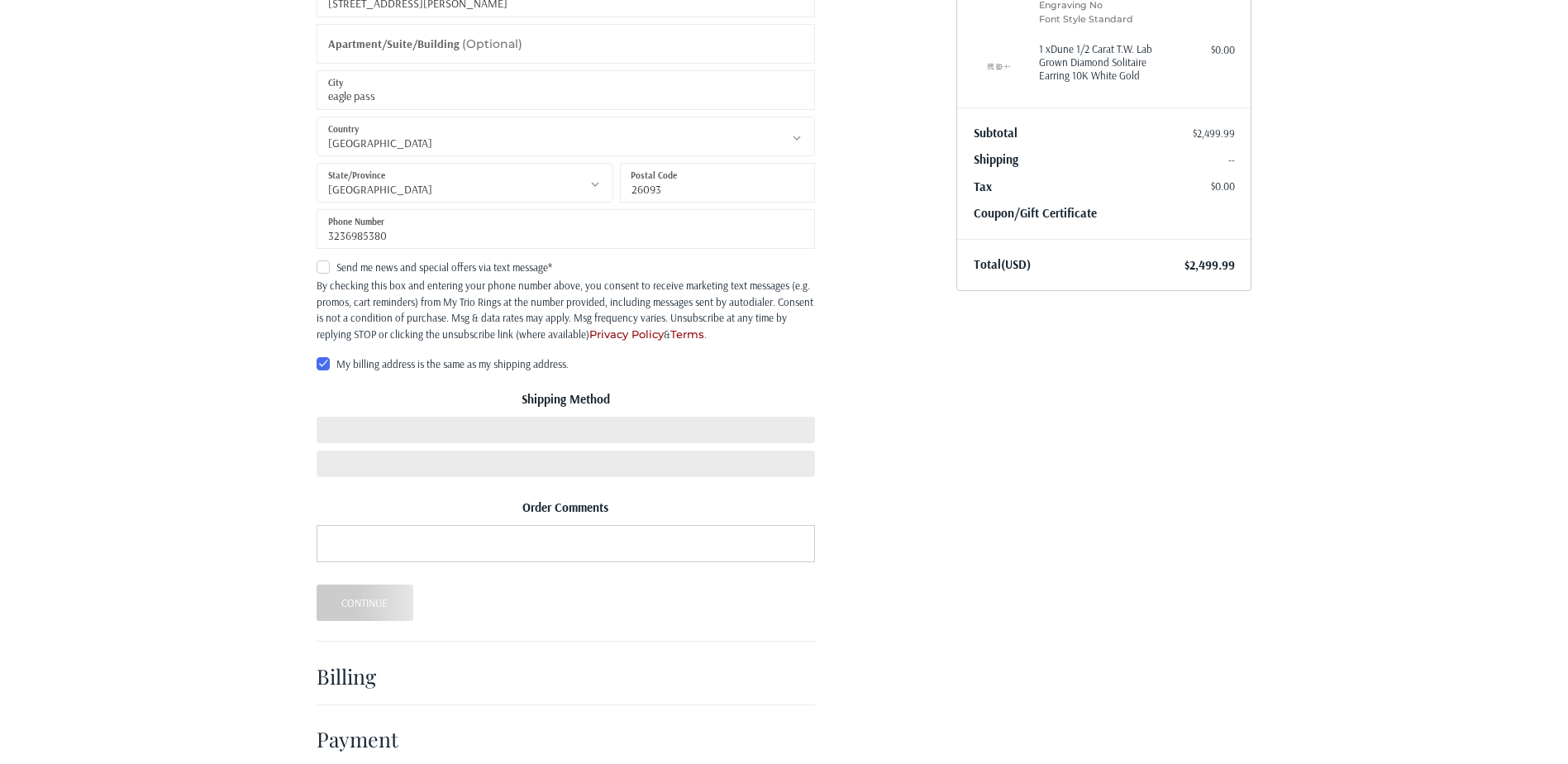
scroll to position [404, 0]
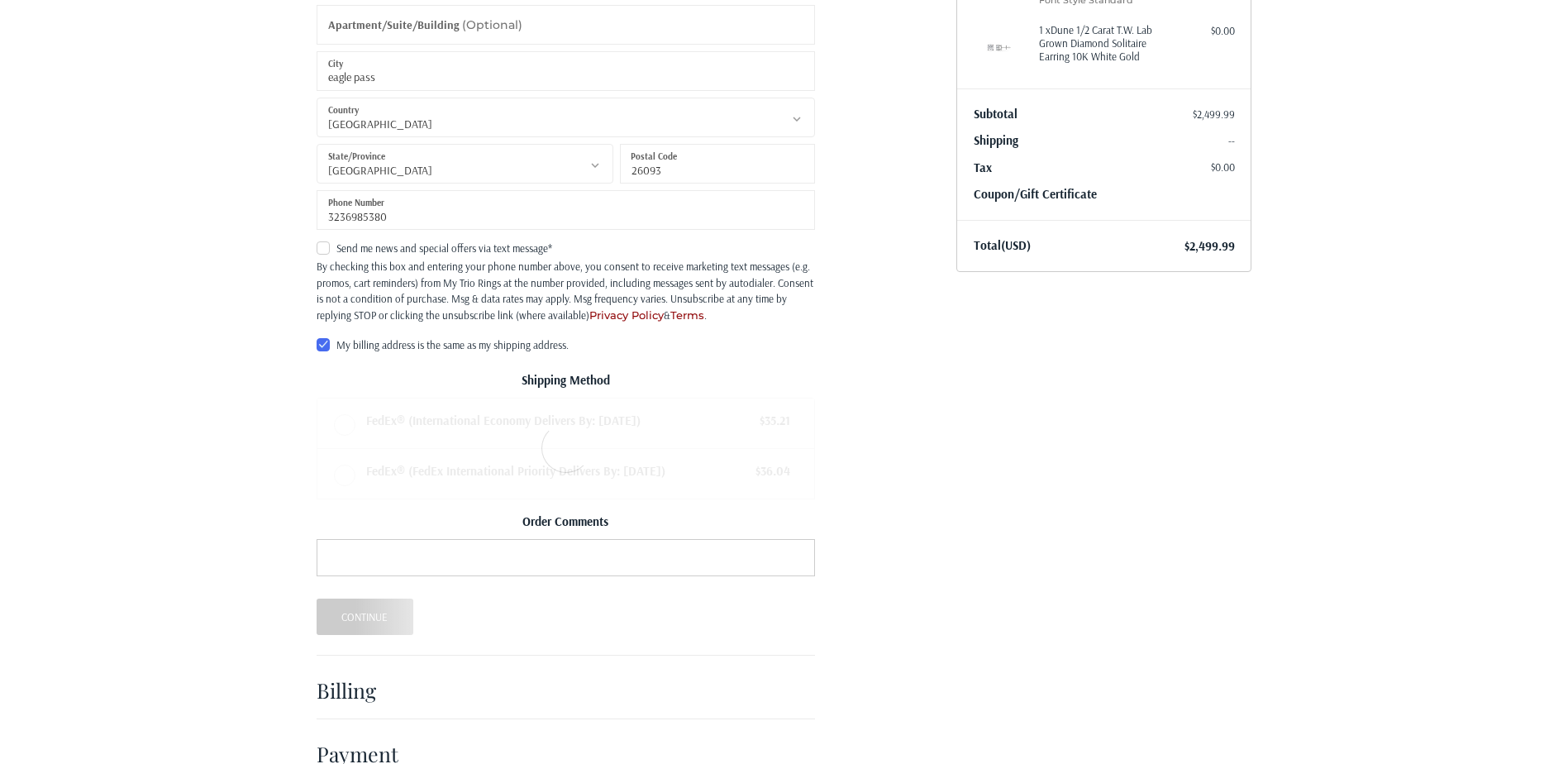
radio input "true"
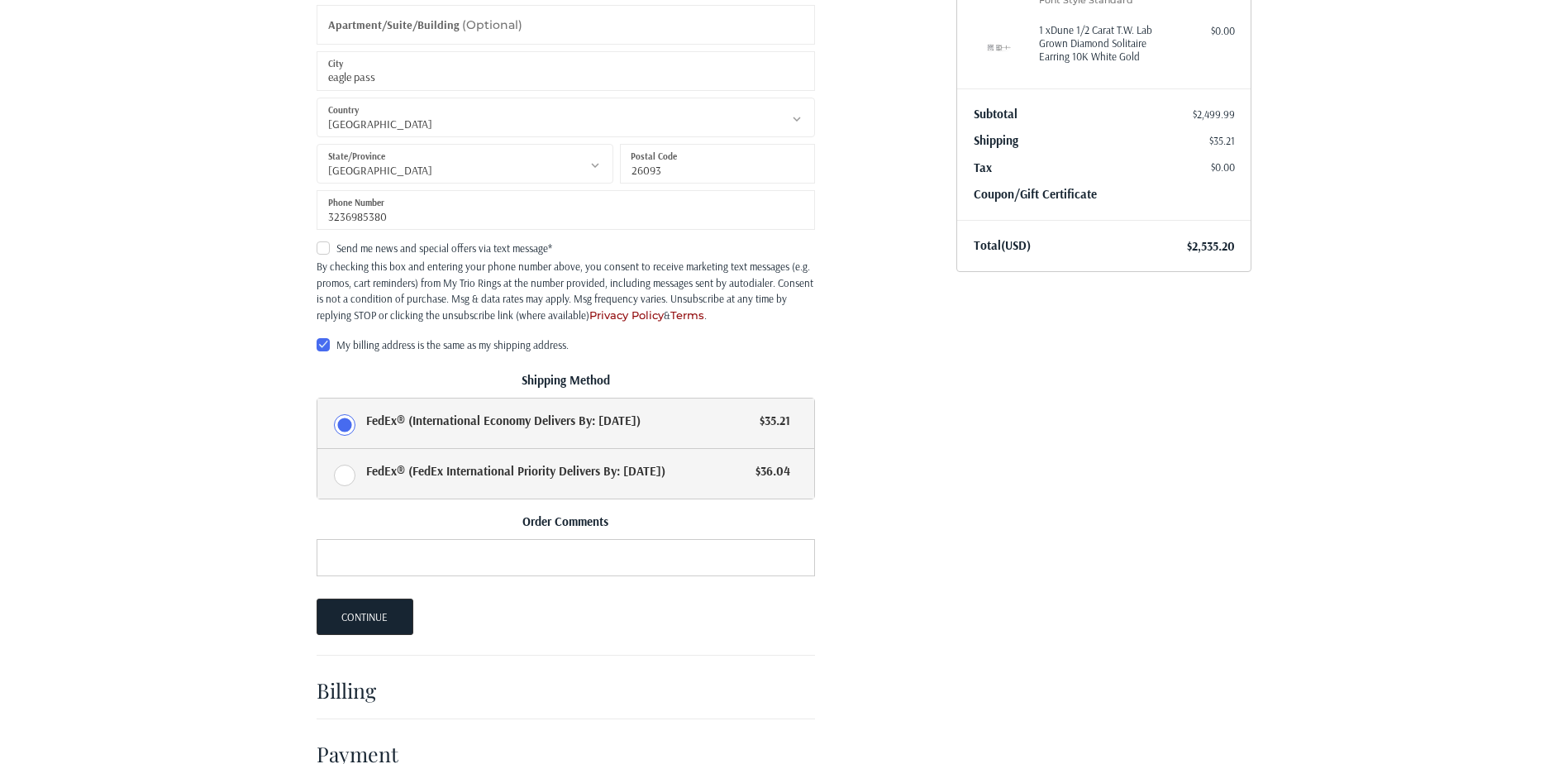
click at [349, 479] on label "FedEx® (FedEx International Priority Delivers By: Mon, Oct 20) $36.04" at bounding box center [566, 473] width 497 height 49
click at [318, 449] on input "FedEx® (FedEx International Priority Delivers By: Mon, Oct 20) $36.04" at bounding box center [317, 449] width 1 height 1
radio input "true"
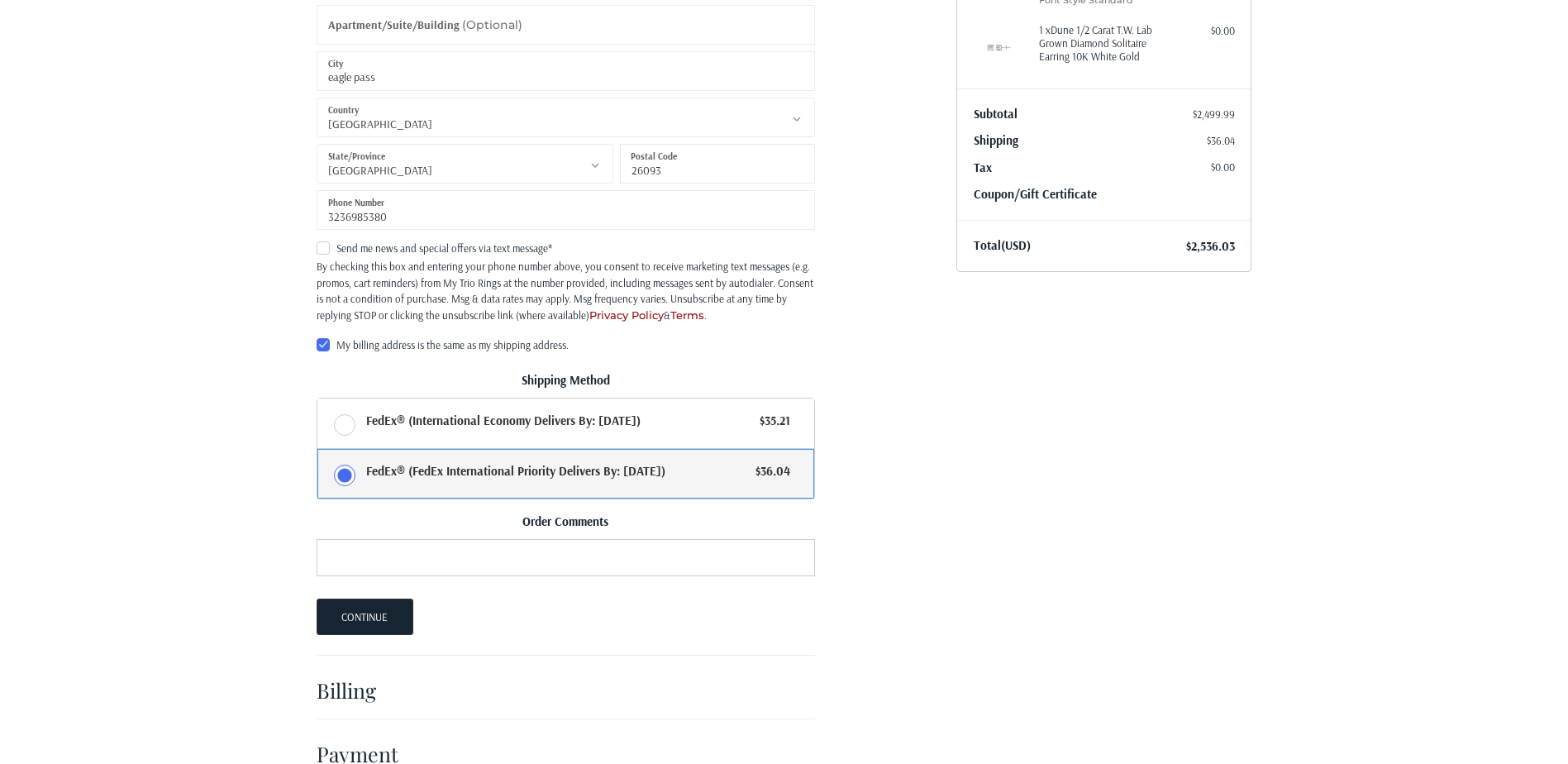
scroll to position [0, 0]
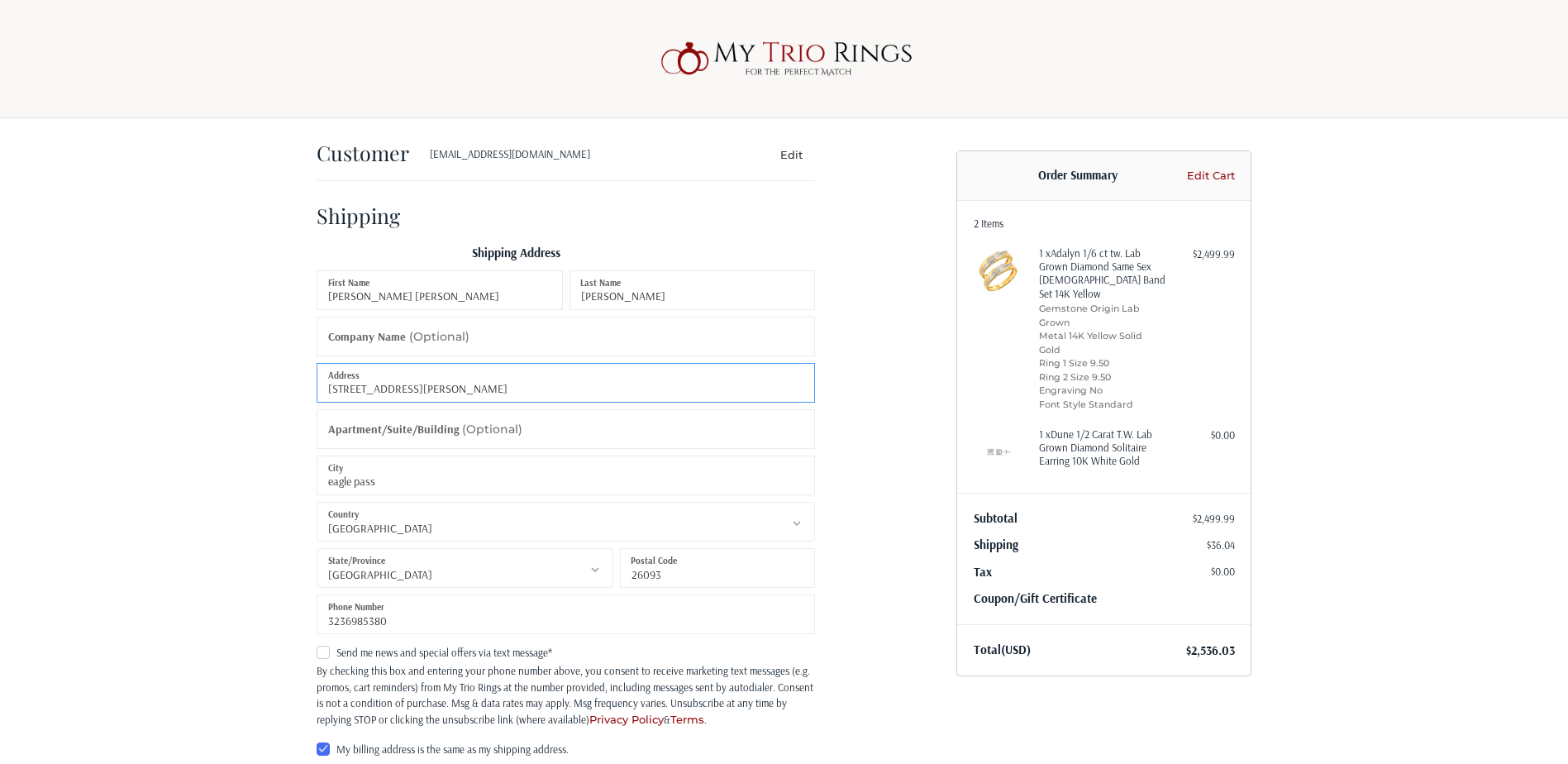
drag, startPoint x: 432, startPoint y: 383, endPoint x: 296, endPoint y: 391, distance: 136.2
click at [296, 391] on div "Customer fernanda_166@hotmail.com Edit Shipping Shipping Address maria fernanda…" at bounding box center [784, 660] width 992 height 1083
type input "arandano 200 residencial lomas del valle"
drag, startPoint x: 354, startPoint y: 479, endPoint x: 283, endPoint y: 493, distance: 72.4
click at [283, 493] on div "Customer fernanda_166@hotmail.com Edit Shipping Shipping Address maria fernanda…" at bounding box center [784, 660] width 1568 height 1083
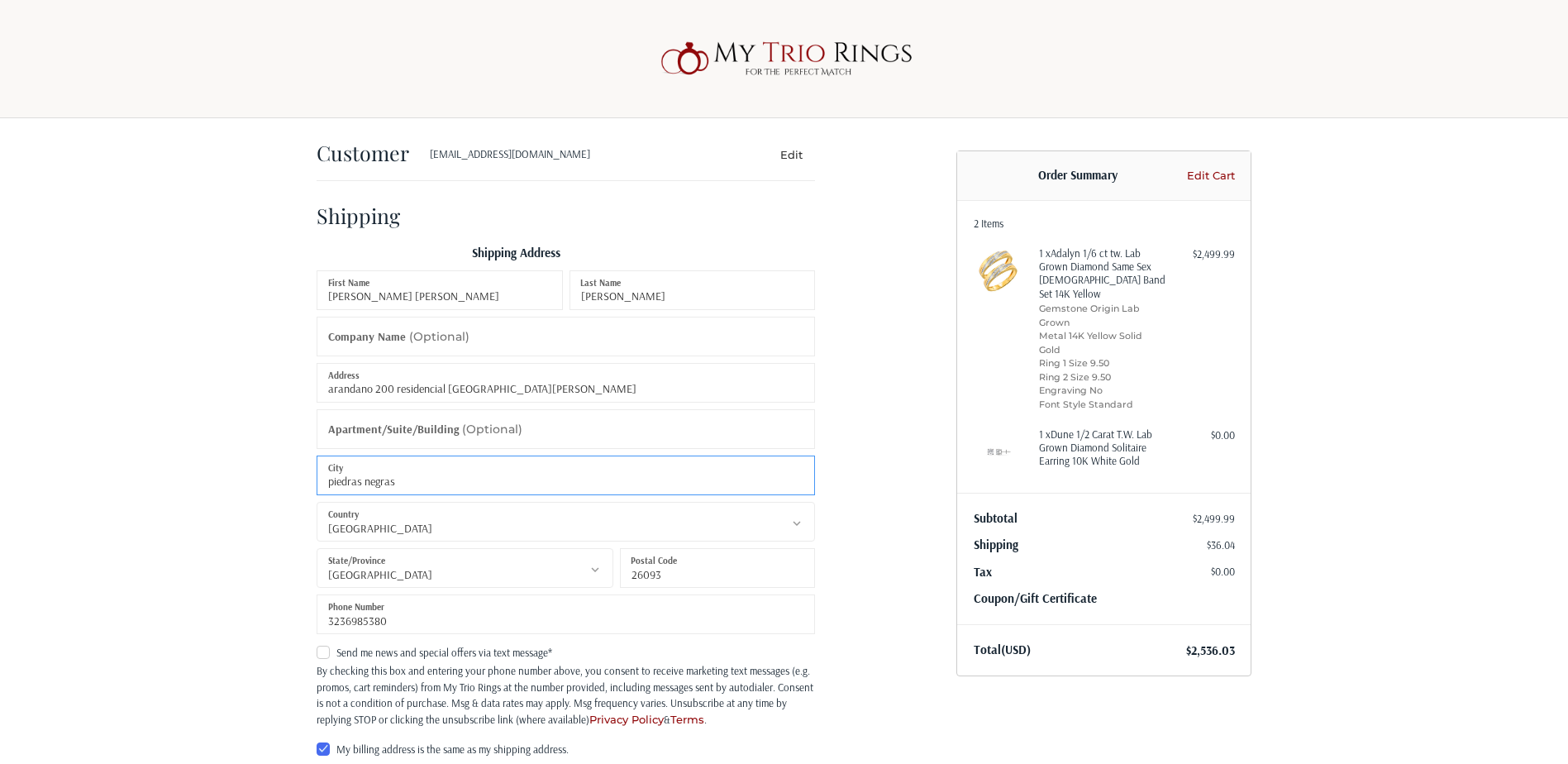
type input "piedras negras"
drag, startPoint x: 392, startPoint y: 624, endPoint x: 291, endPoint y: 628, distance: 101.1
click at [291, 628] on div "Customer fernanda_166@hotmail.com Edit Shipping Shipping Address maria fernanda…" at bounding box center [784, 660] width 992 height 1083
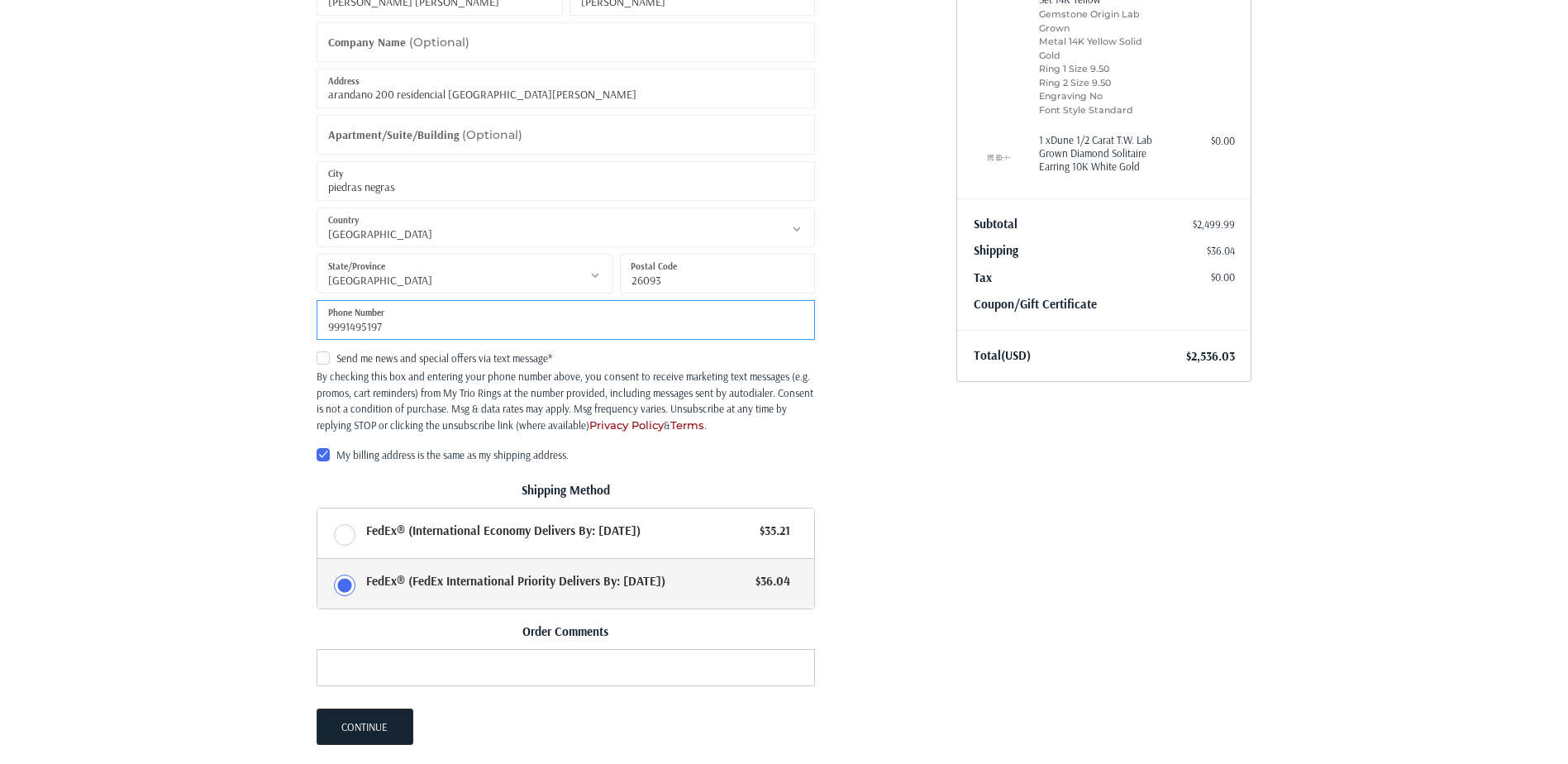
scroll to position [413, 0]
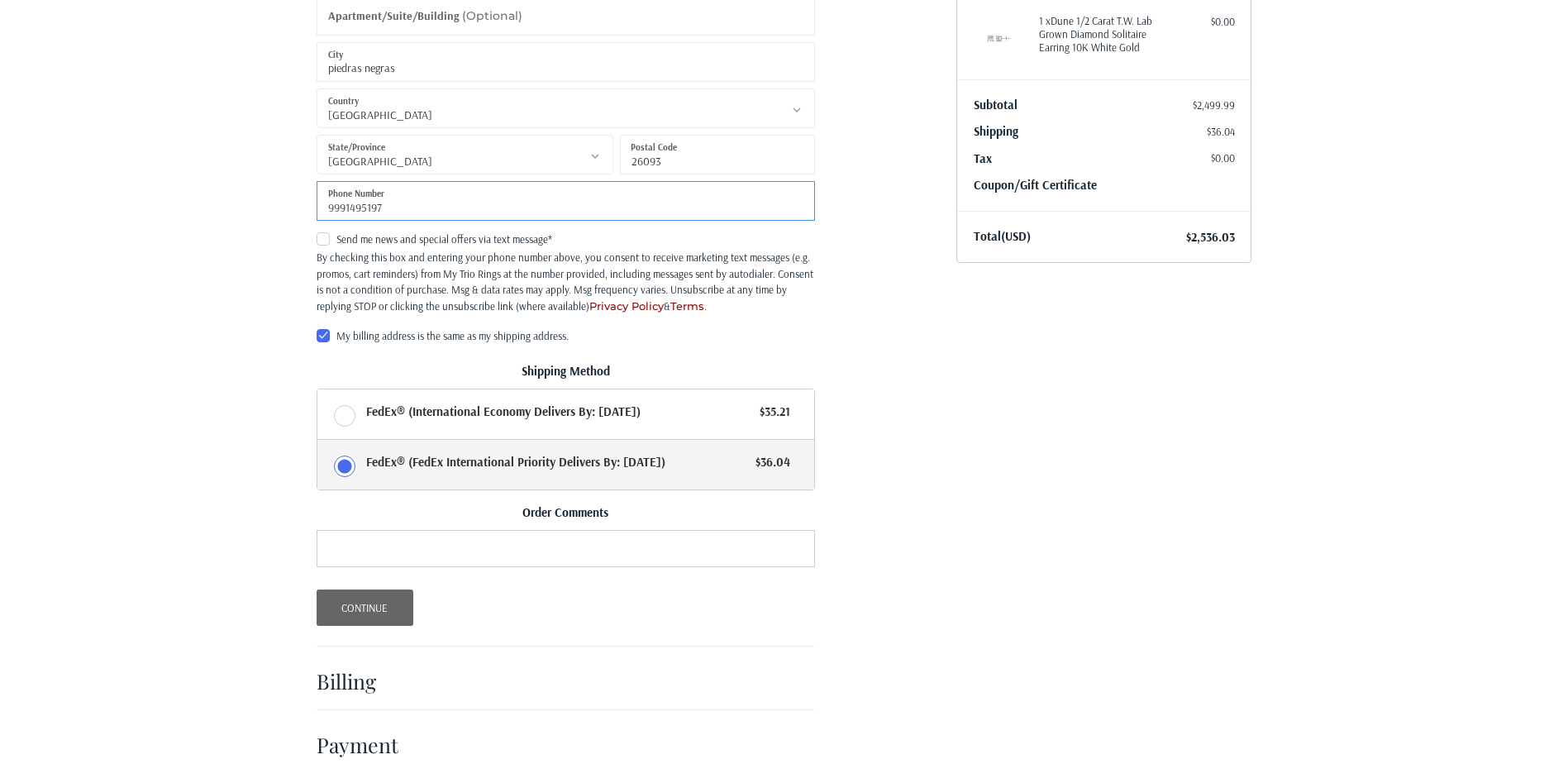
type input "9991495197"
click at [381, 605] on button "Continue" at bounding box center [365, 607] width 97 height 37
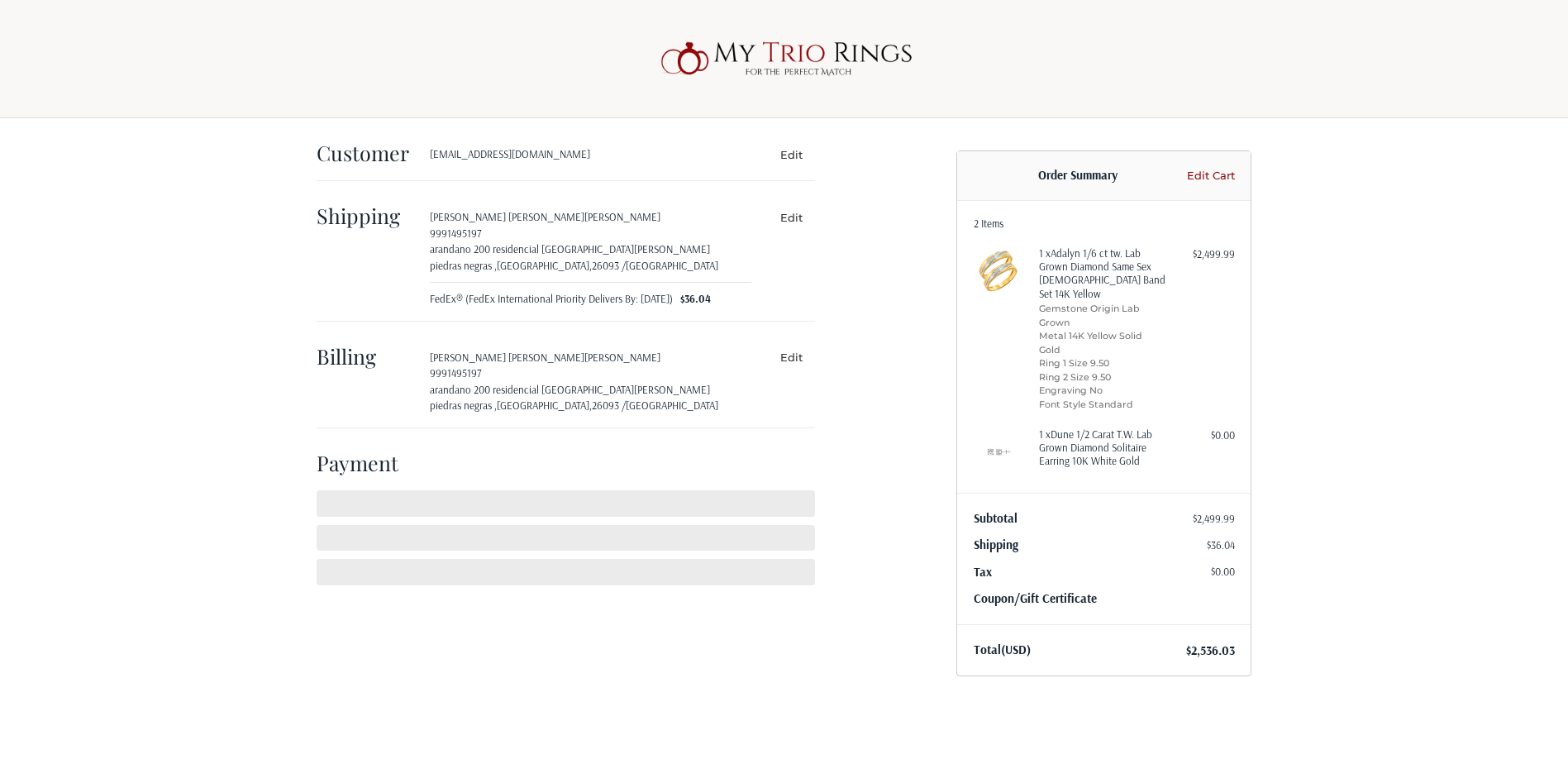
scroll to position [0, 0]
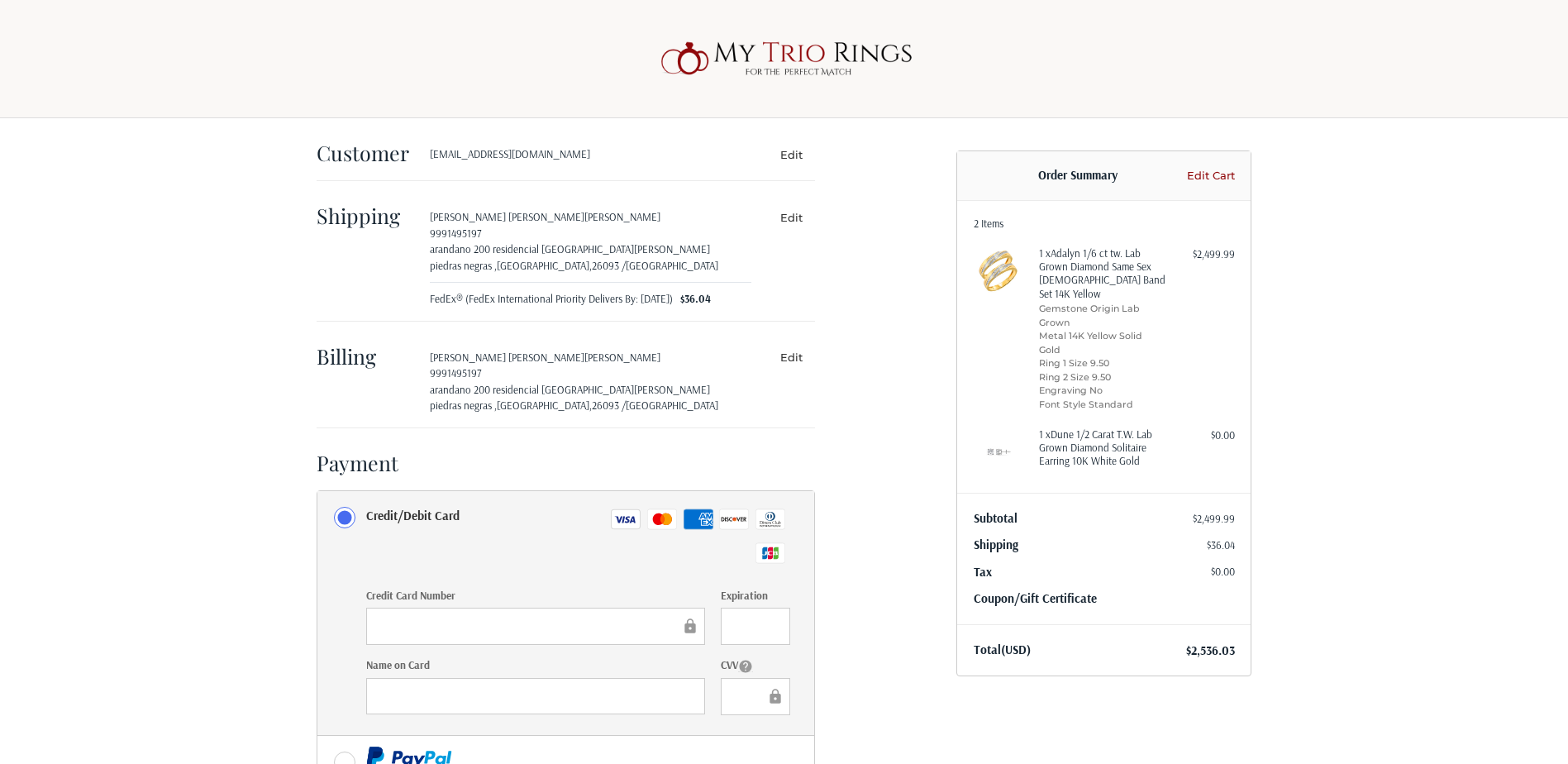
click at [427, 615] on div at bounding box center [535, 626] width 339 height 37
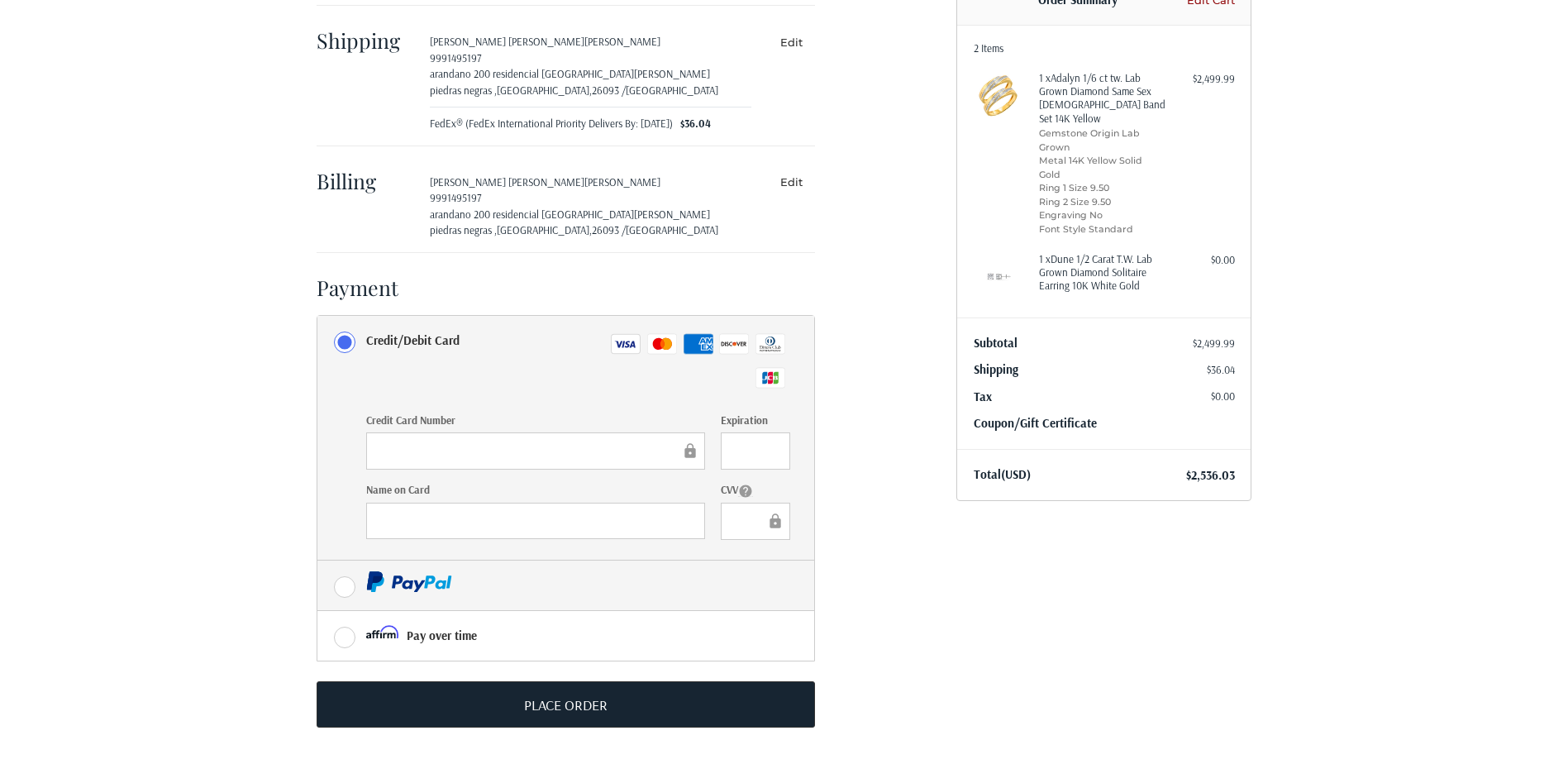
click at [333, 586] on label at bounding box center [566, 585] width 497 height 49
click at [318, 561] on input "radio" at bounding box center [317, 560] width 1 height 1
radio input "true"
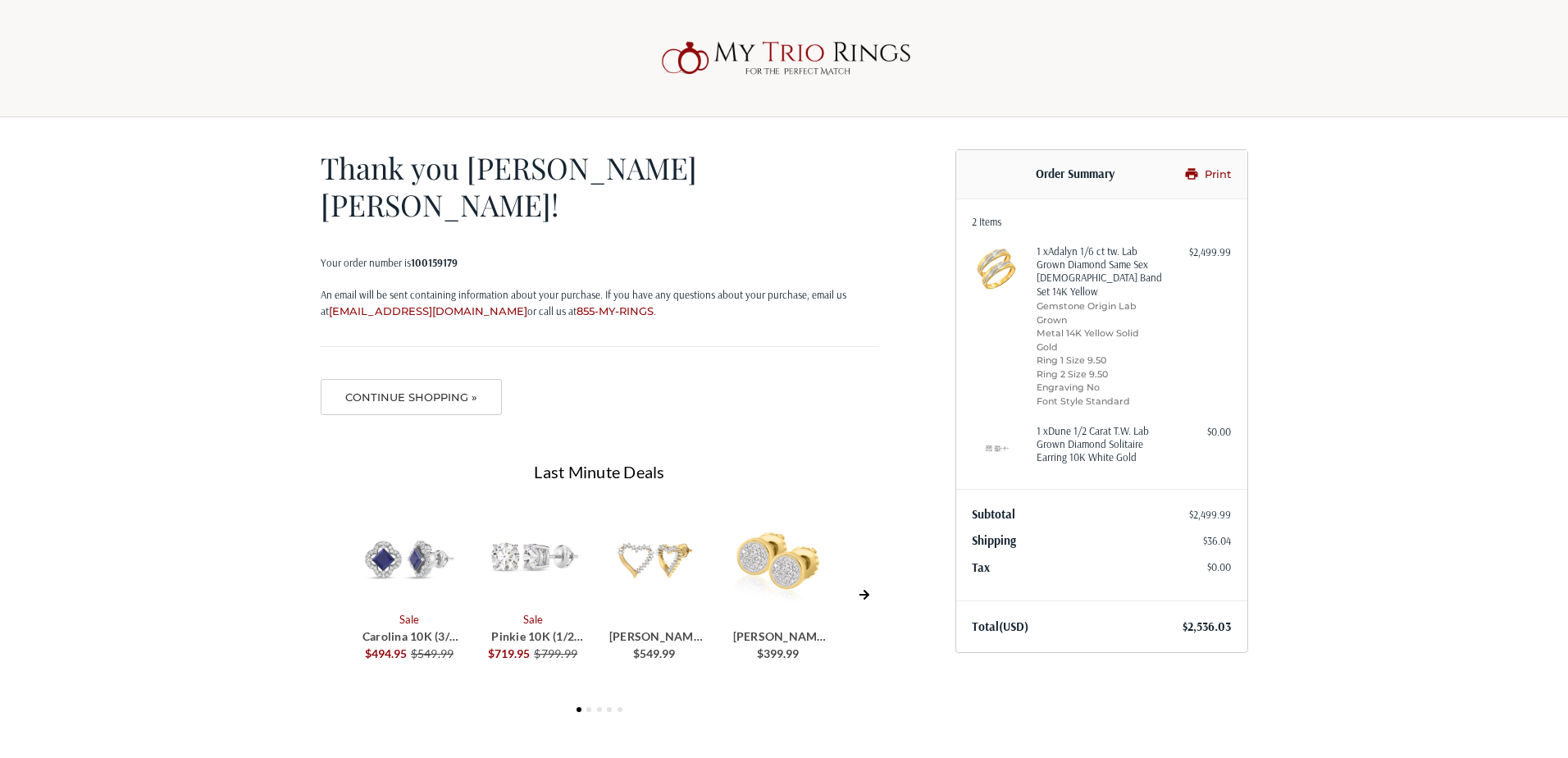
drag, startPoint x: 1219, startPoint y: 173, endPoint x: 132, endPoint y: 662, distance: 1191.9
click at [1219, 173] on link "Print" at bounding box center [1206, 174] width 52 height 16
click at [441, 379] on button "Continue Shopping »" at bounding box center [411, 397] width 182 height 36
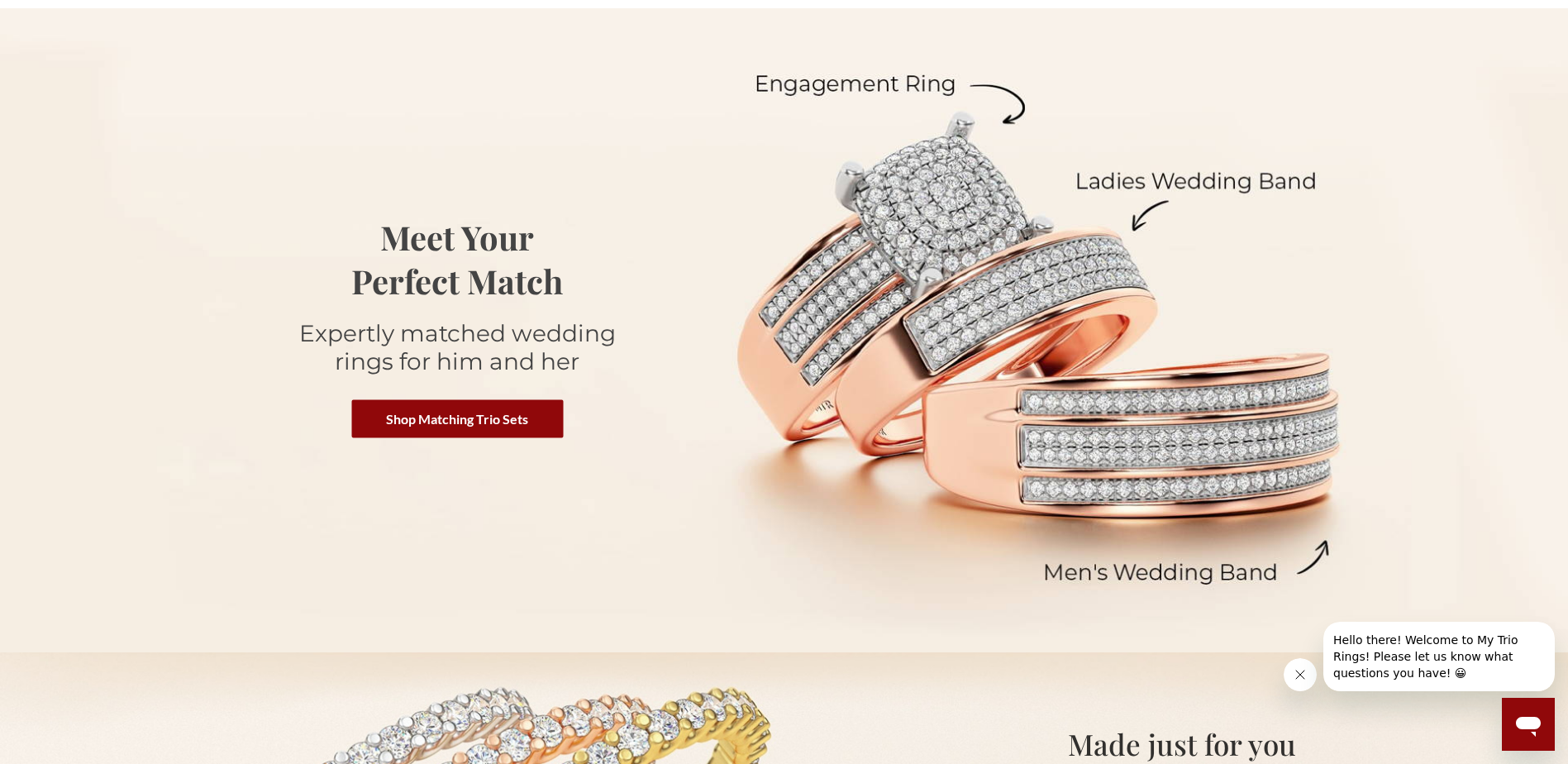
scroll to position [165, 0]
click at [1290, 678] on button "Cerrar mensaje de la compañía" at bounding box center [1300, 674] width 33 height 33
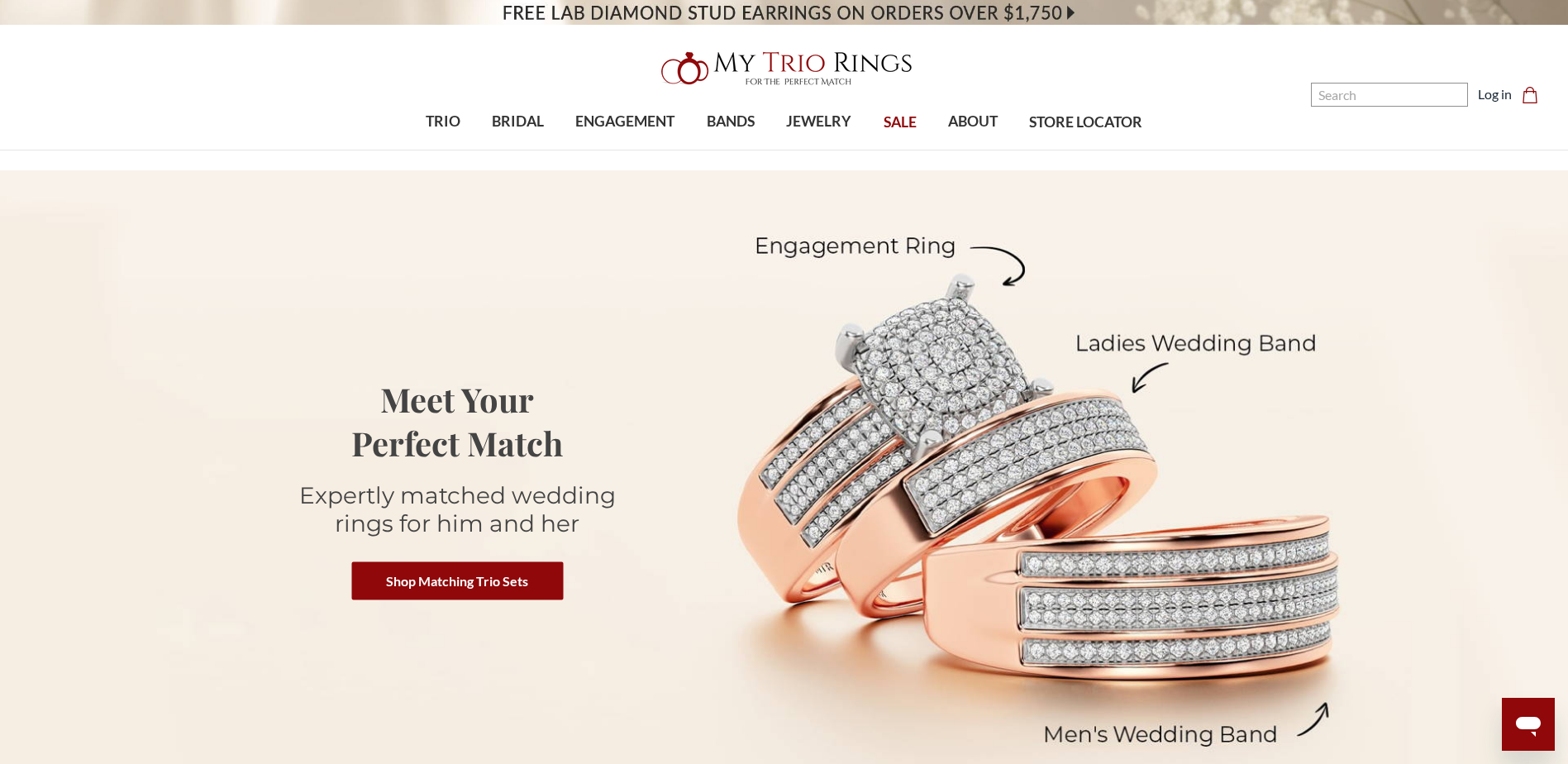
scroll to position [0, 0]
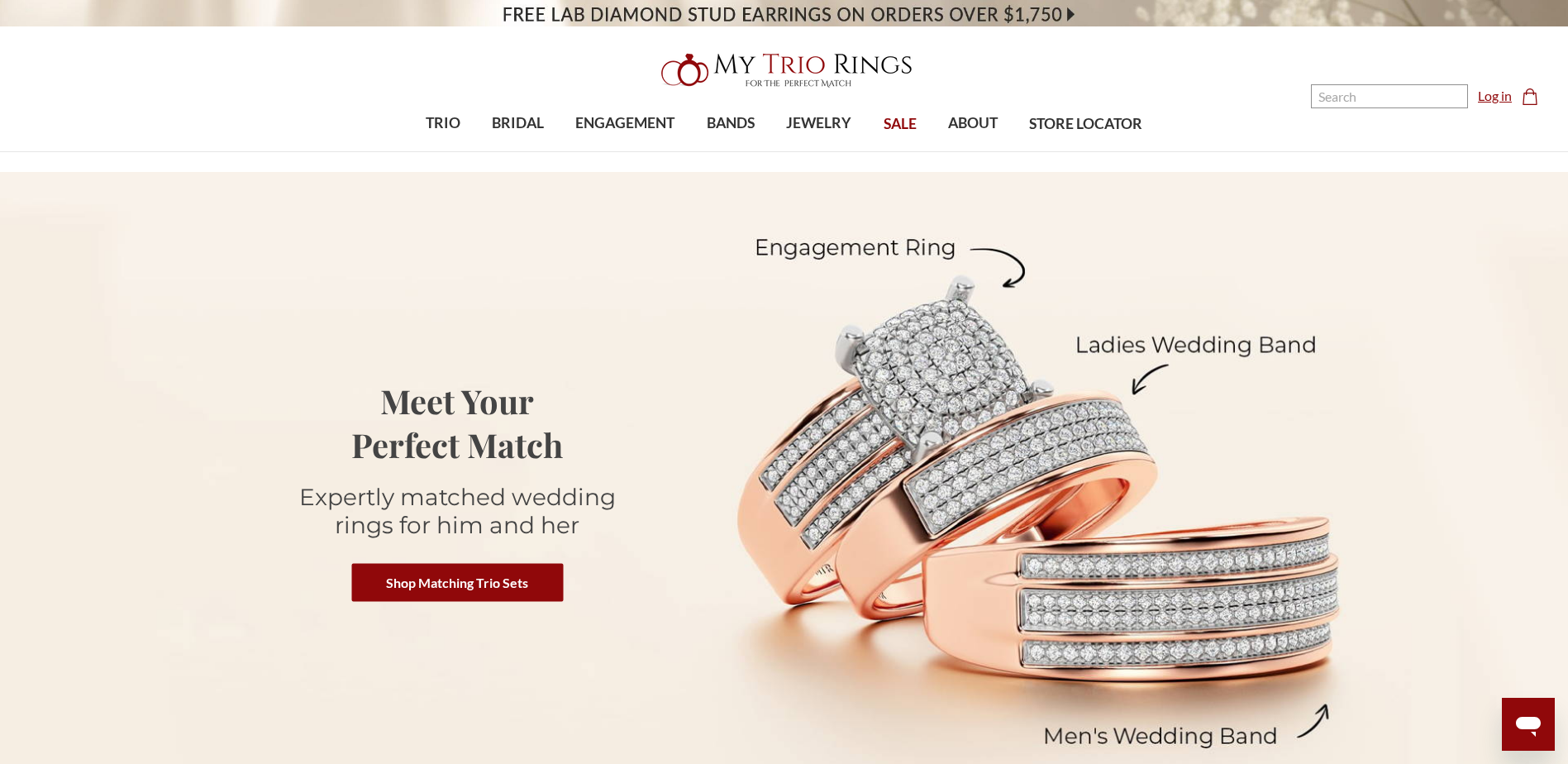
click at [1494, 103] on link "Log in" at bounding box center [1494, 96] width 34 height 20
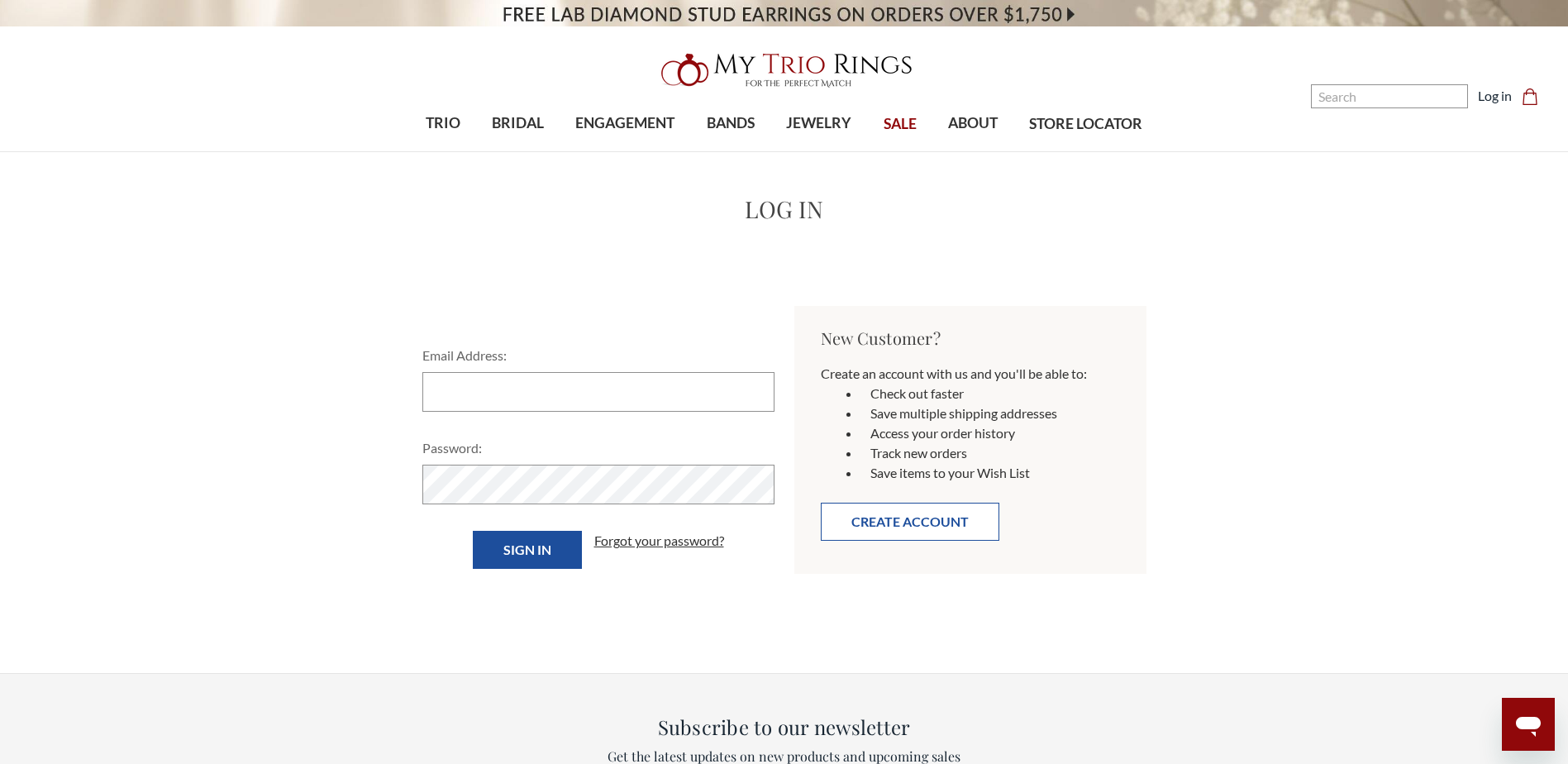
click at [883, 523] on button "Create Account" at bounding box center [909, 521] width 178 height 38
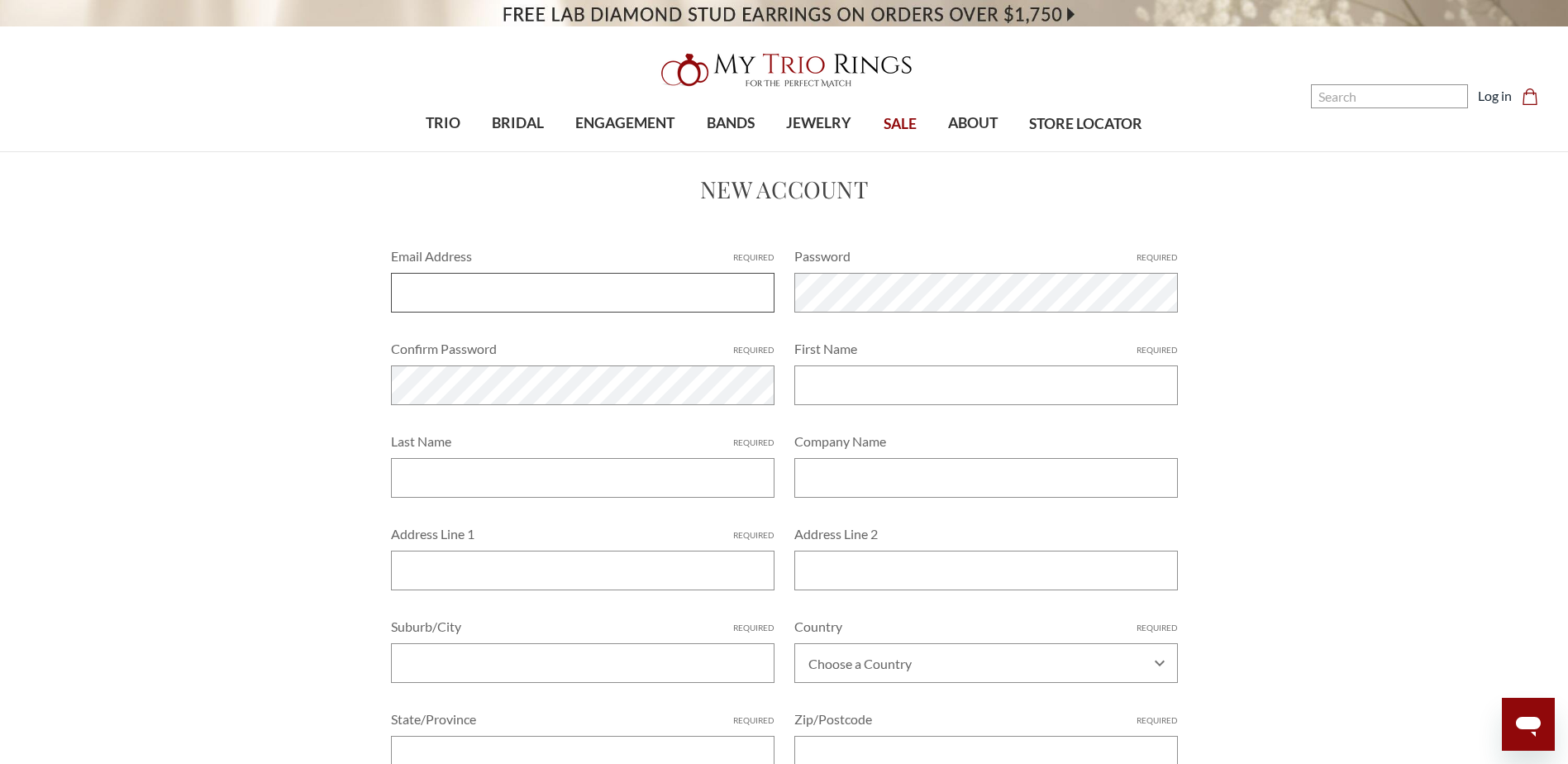
click at [615, 291] on input "Email Address Required" at bounding box center [583, 292] width 384 height 39
type input "[EMAIL_ADDRESS][DOMAIN_NAME]"
click at [860, 402] on input "First Name Required" at bounding box center [986, 385] width 384 height 39
type input "[PERSON_NAME] [PERSON_NAME]"
click at [560, 470] on input "Last Name Required" at bounding box center [583, 478] width 384 height 39
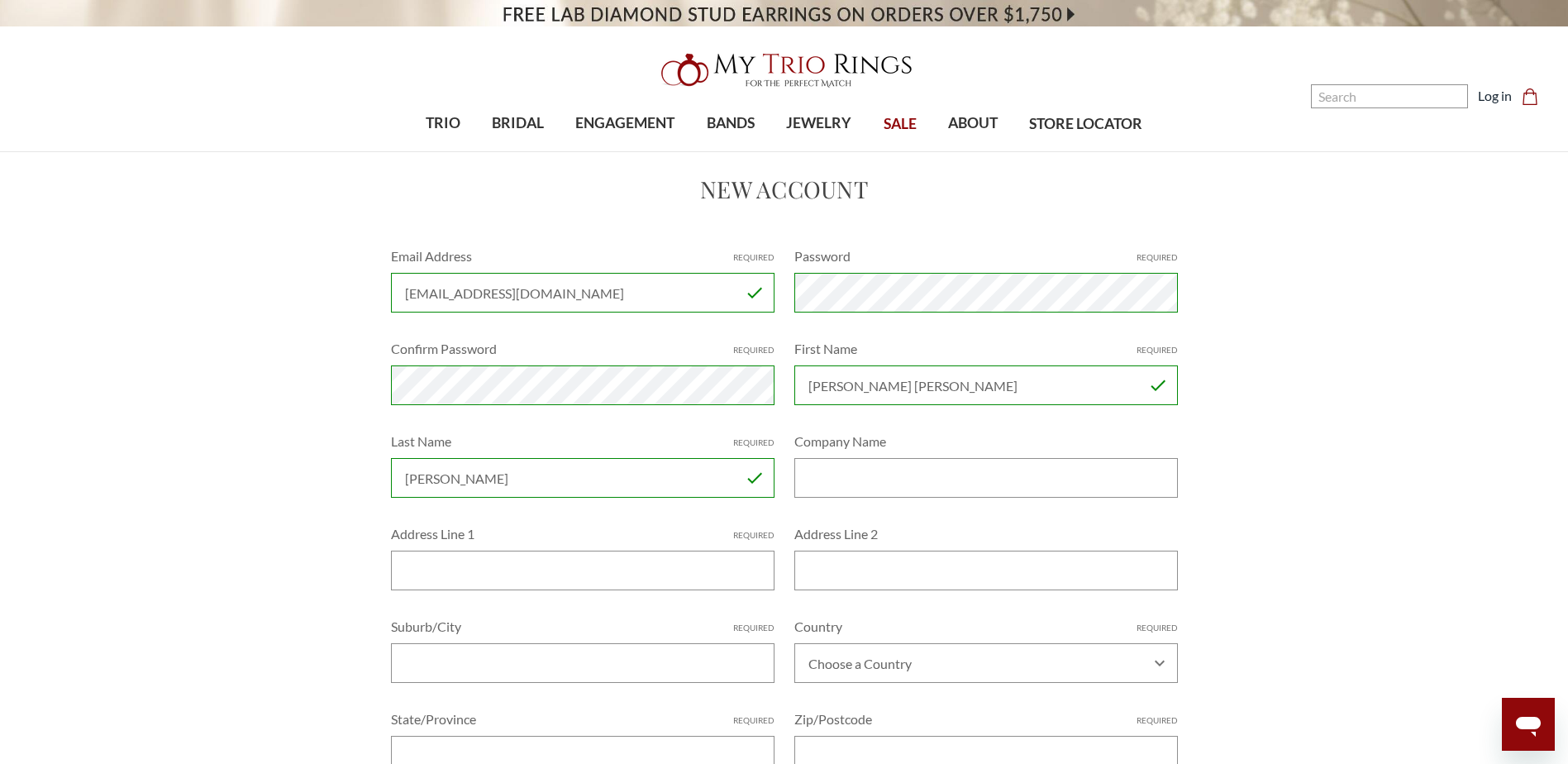
type input "[PERSON_NAME]"
click at [523, 560] on input "Address Line 1 Required" at bounding box center [583, 570] width 384 height 39
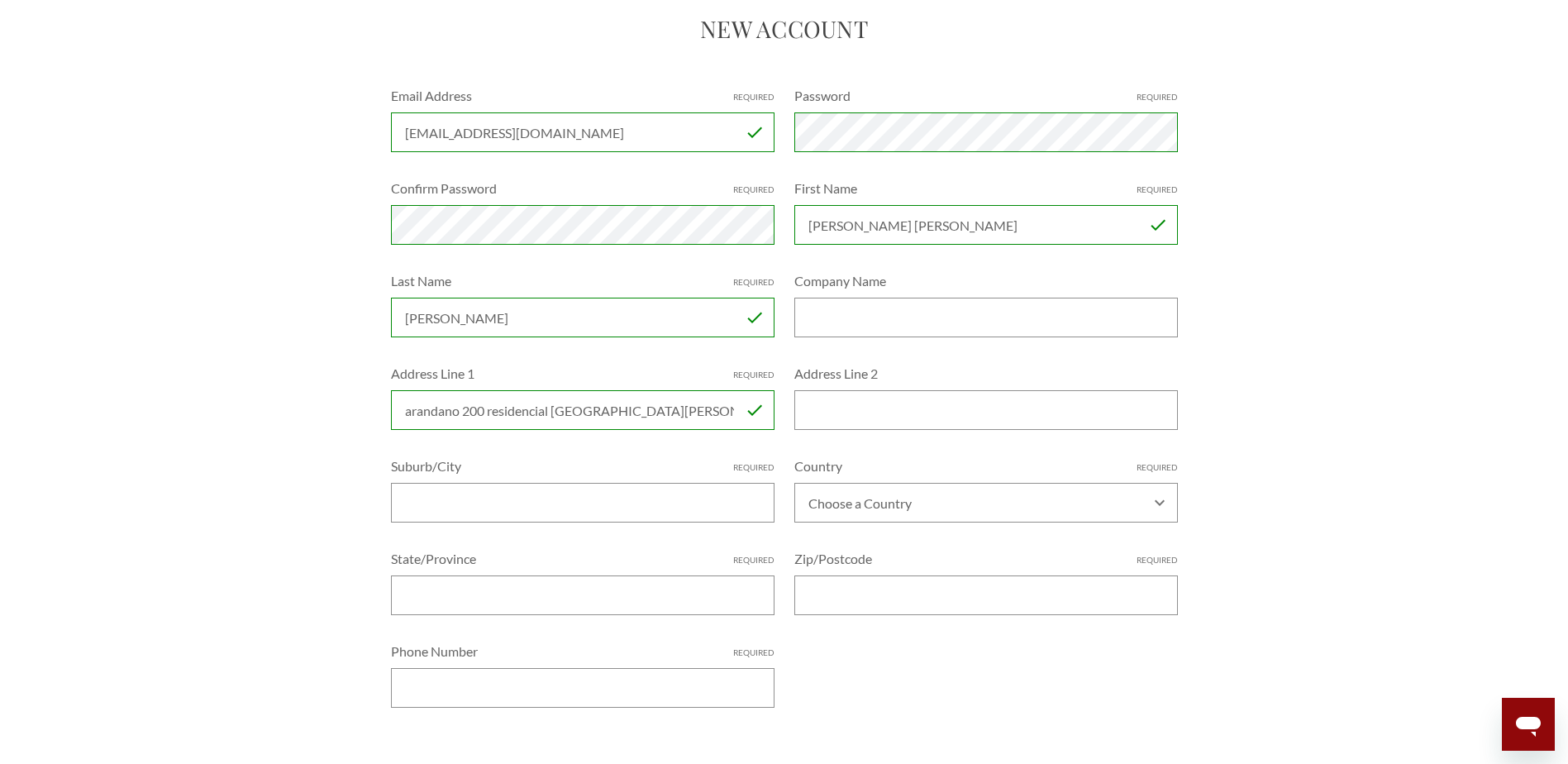
scroll to position [248, 0]
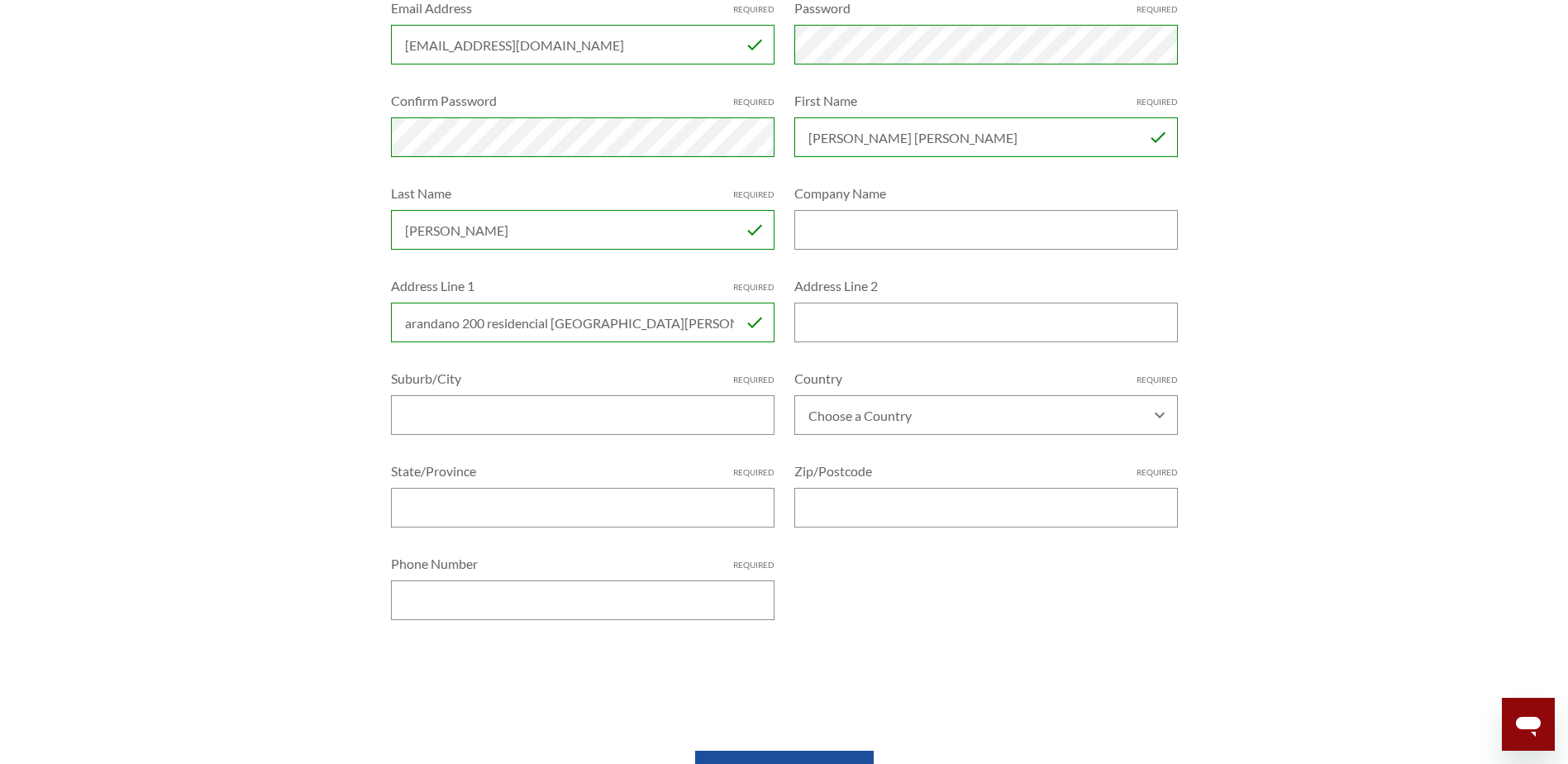
type input "arandano 200 residencial [GEOGRAPHIC_DATA][PERSON_NAME]"
click at [841, 414] on select "Choose a Country [GEOGRAPHIC_DATA] [GEOGRAPHIC_DATA] [GEOGRAPHIC_DATA] [GEOGRAP…" at bounding box center [986, 415] width 384 height 39
select select "[GEOGRAPHIC_DATA]"
click at [794, 395] on select "Choose a Country [GEOGRAPHIC_DATA] [GEOGRAPHIC_DATA] [GEOGRAPHIC_DATA] [GEOGRAP…" at bounding box center [986, 415] width 384 height 39
click at [524, 521] on select "Choose a State/Province [GEOGRAPHIC_DATA] [GEOGRAPHIC_DATA][US_STATE] [GEOGRAPH…" at bounding box center [583, 508] width 384 height 39
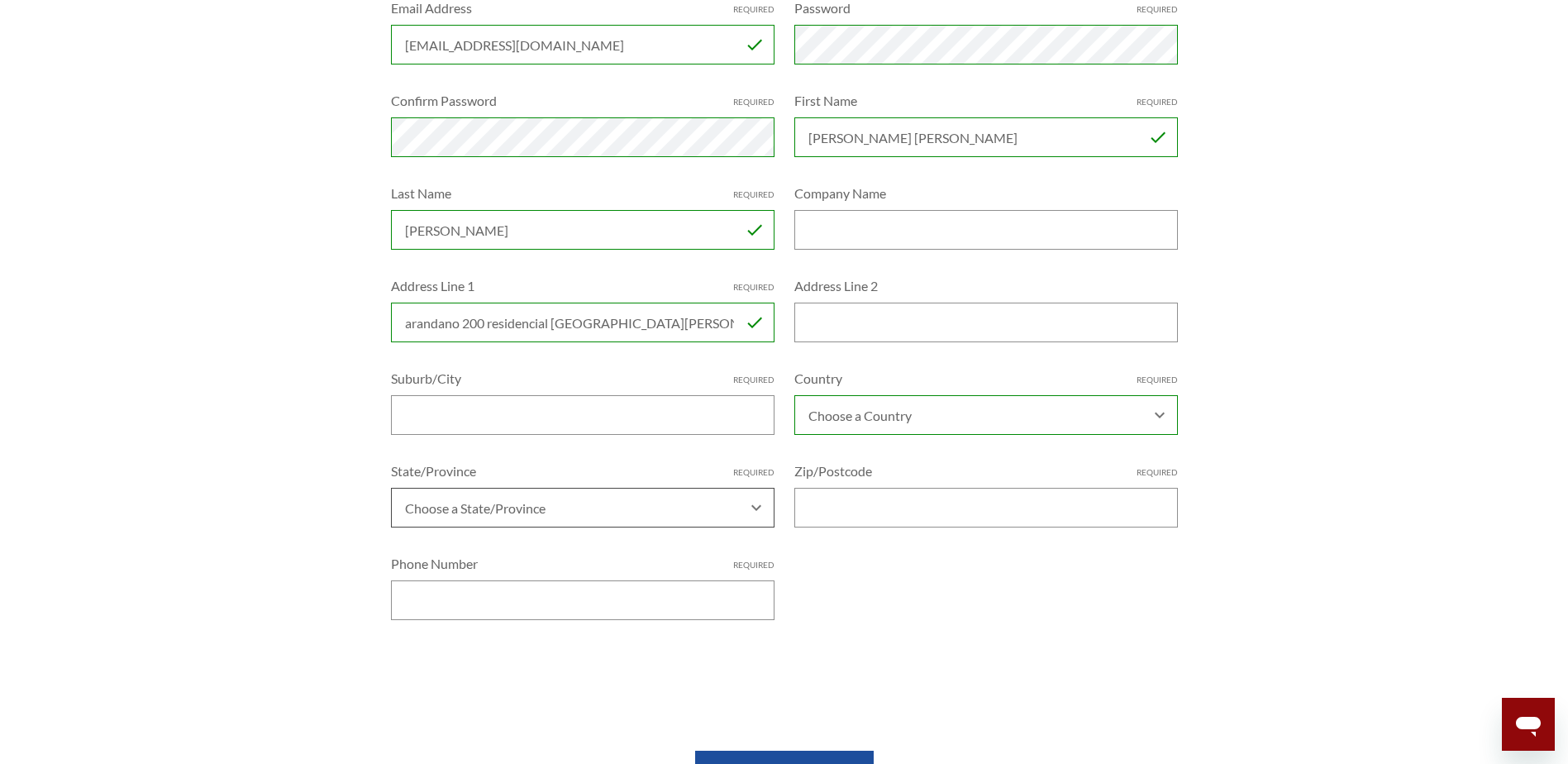
select select "[GEOGRAPHIC_DATA]"
click at [391, 488] on select "Choose a State/Province [GEOGRAPHIC_DATA] [GEOGRAPHIC_DATA][US_STATE] [GEOGRAPH…" at bounding box center [583, 508] width 384 height 39
click at [817, 491] on input "Zip/Postcode Required" at bounding box center [986, 508] width 384 height 39
type input "26093"
click at [676, 607] on input "Phone Number Required" at bounding box center [583, 600] width 384 height 39
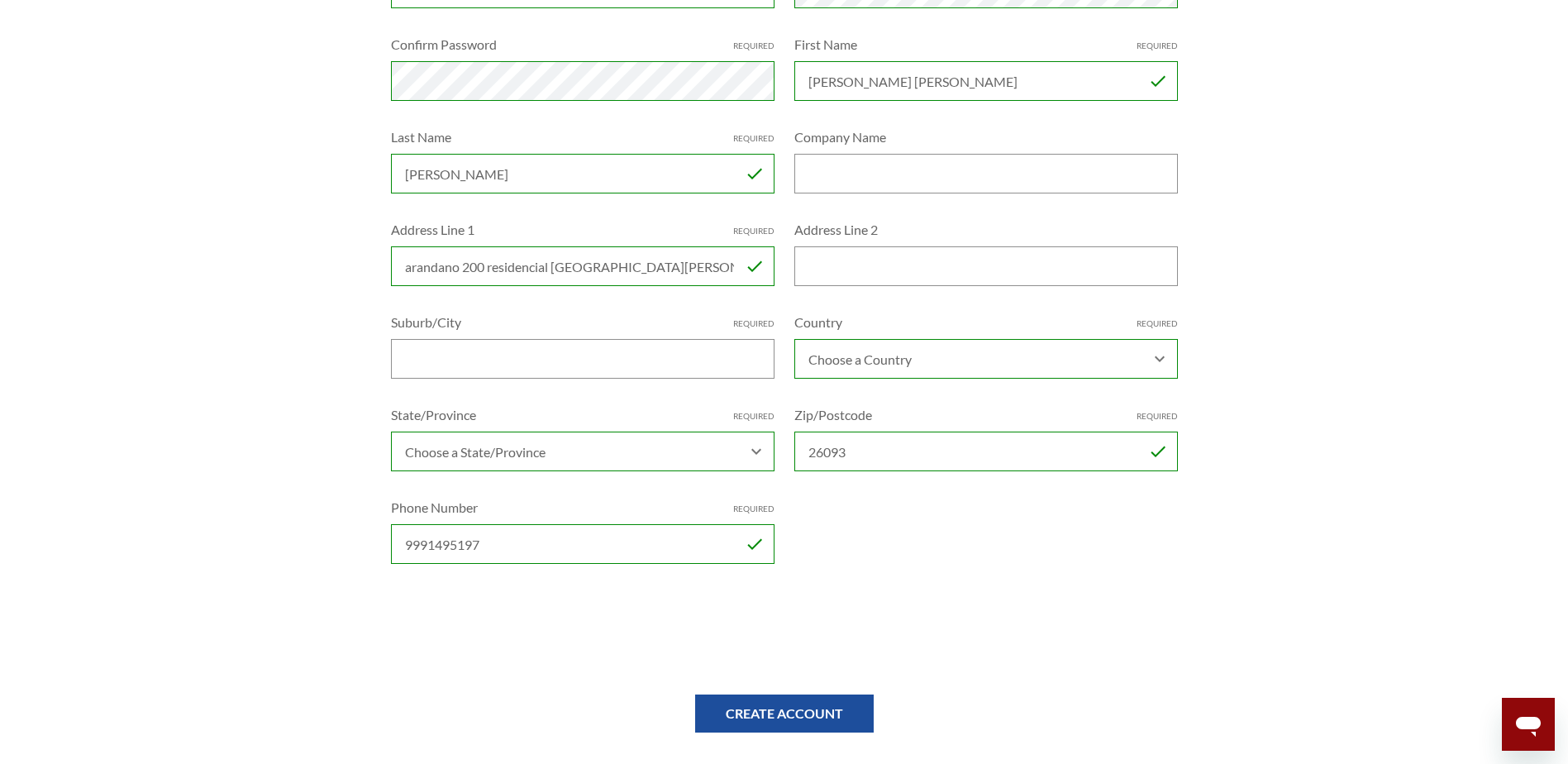
scroll to position [496, 0]
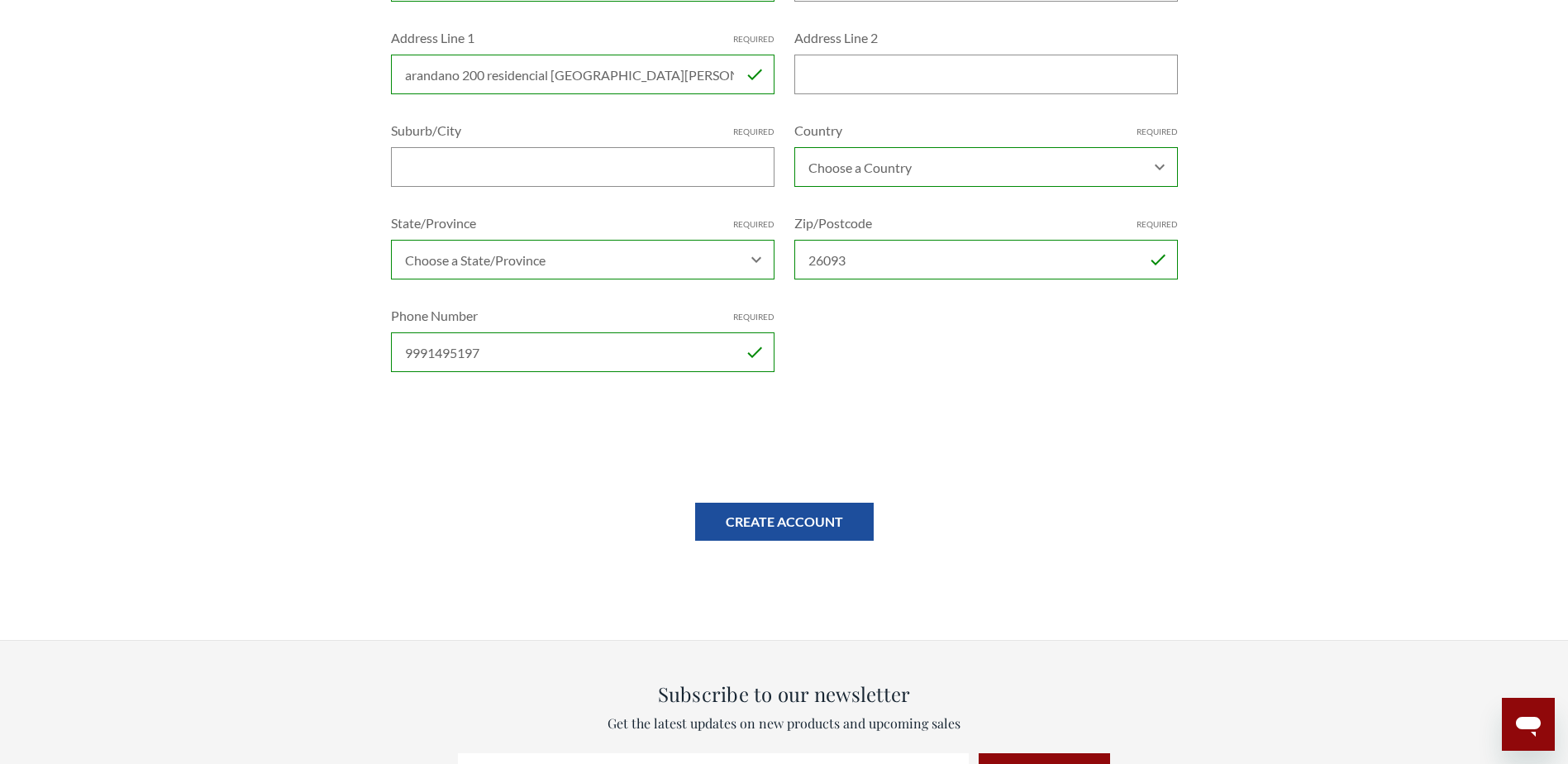
type input "9991495197"
click at [808, 527] on input "Create Account" at bounding box center [784, 521] width 178 height 38
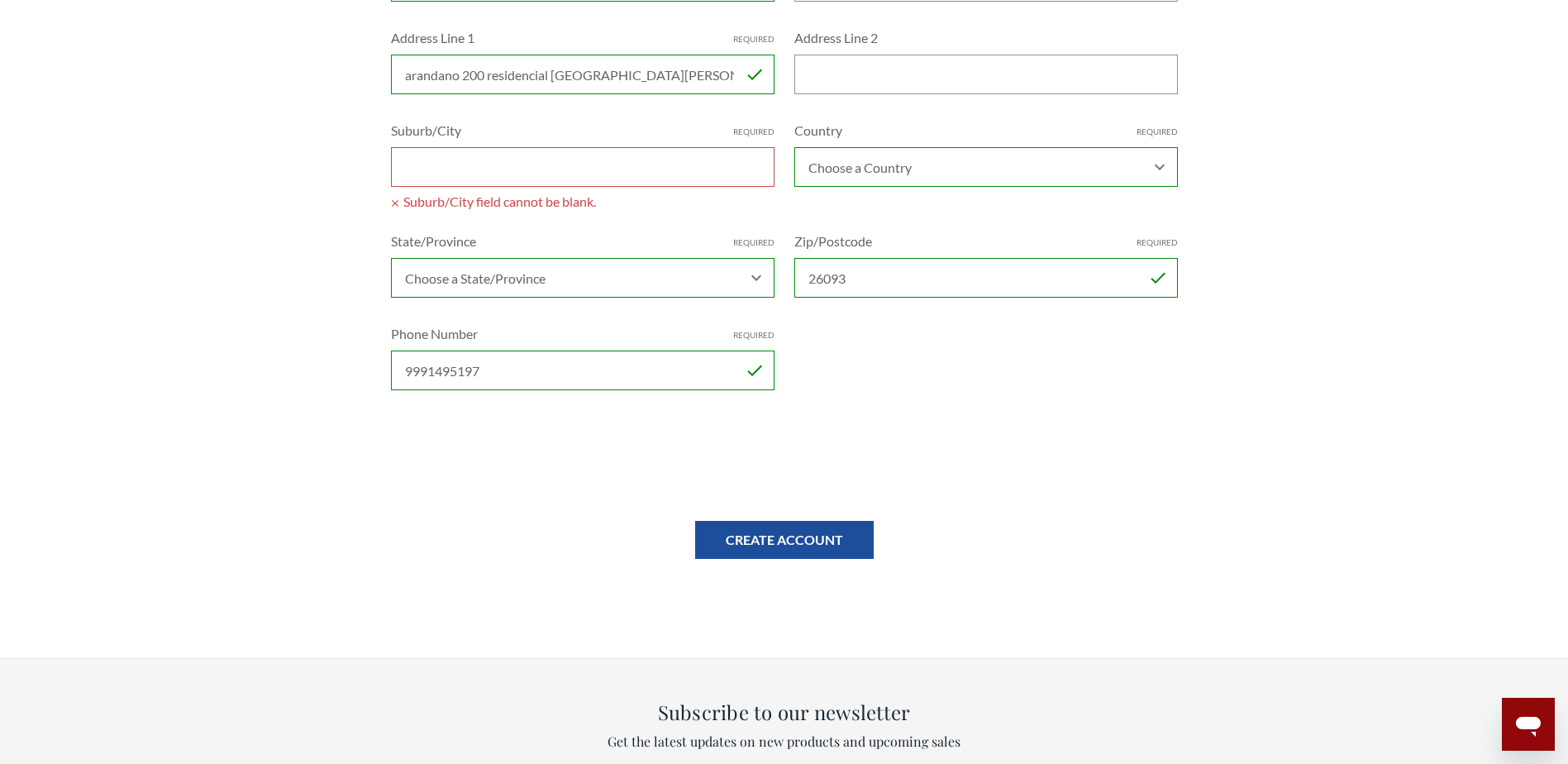
click at [407, 175] on input "Suburb/City Required" at bounding box center [583, 167] width 384 height 39
click at [428, 169] on input "Suburb/City Required" at bounding box center [583, 167] width 384 height 39
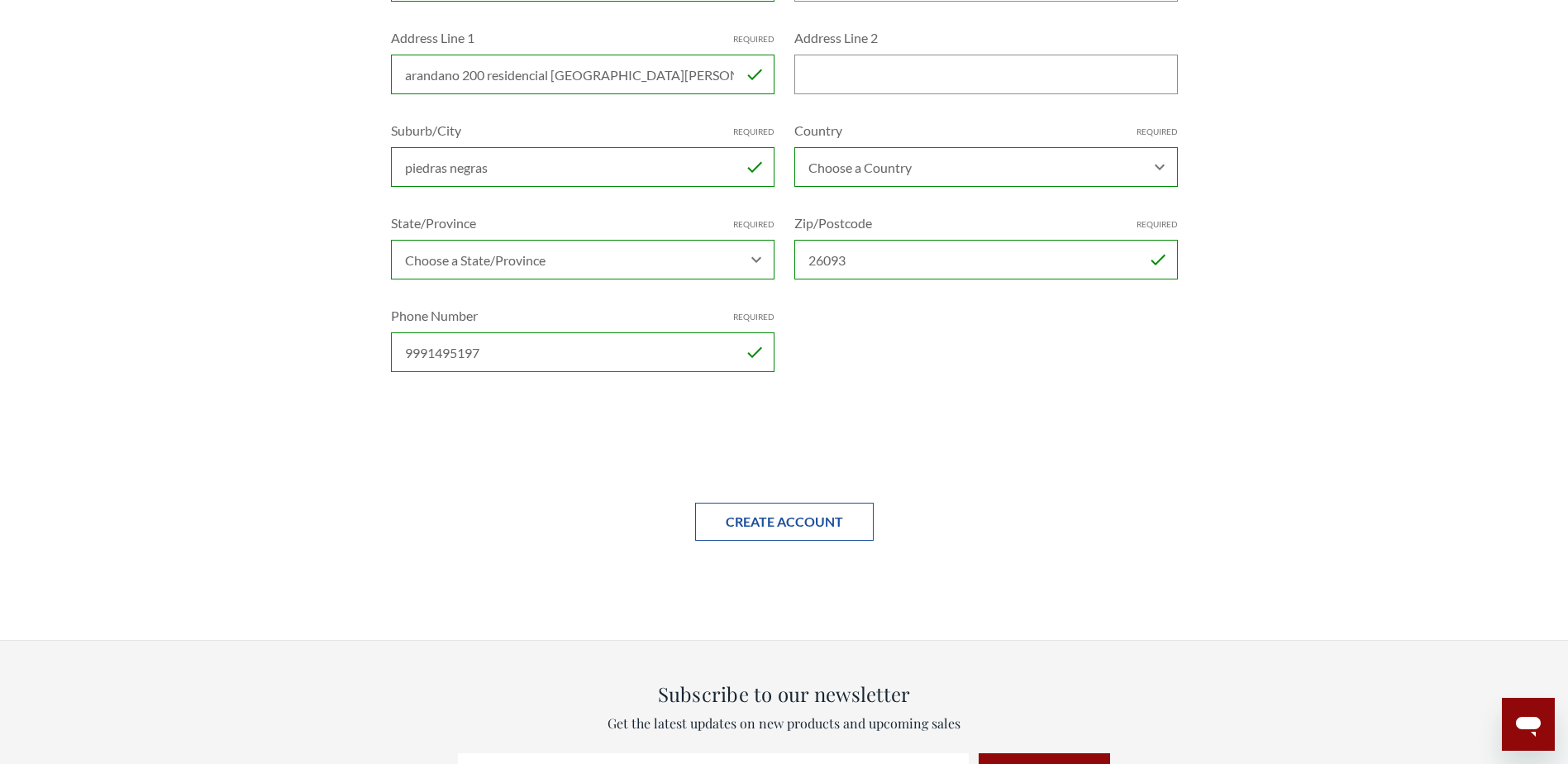
type input "piedras negras"
click at [809, 526] on input "Create Account" at bounding box center [784, 521] width 178 height 38
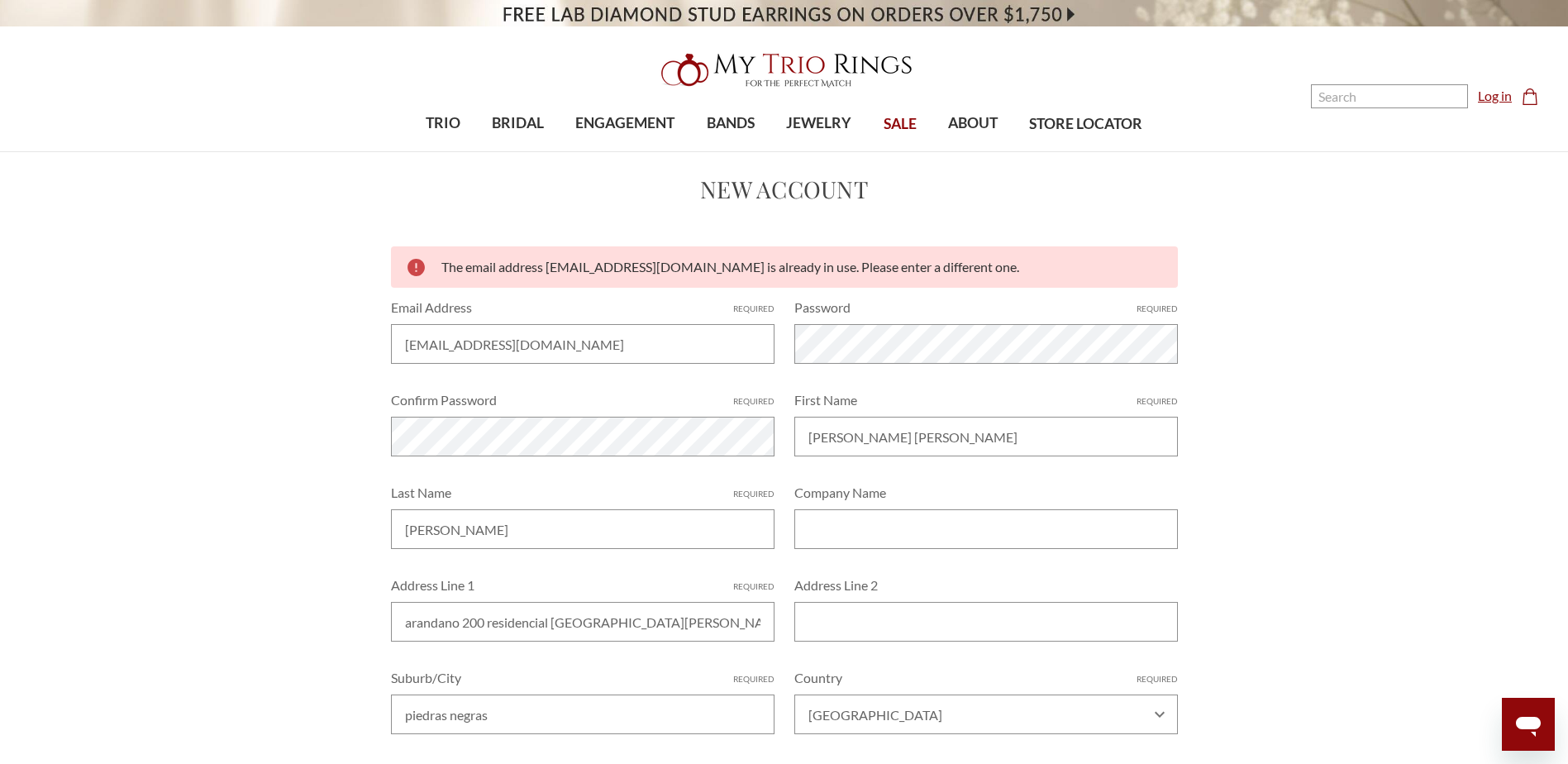
click at [1494, 96] on link "Log in" at bounding box center [1494, 96] width 34 height 20
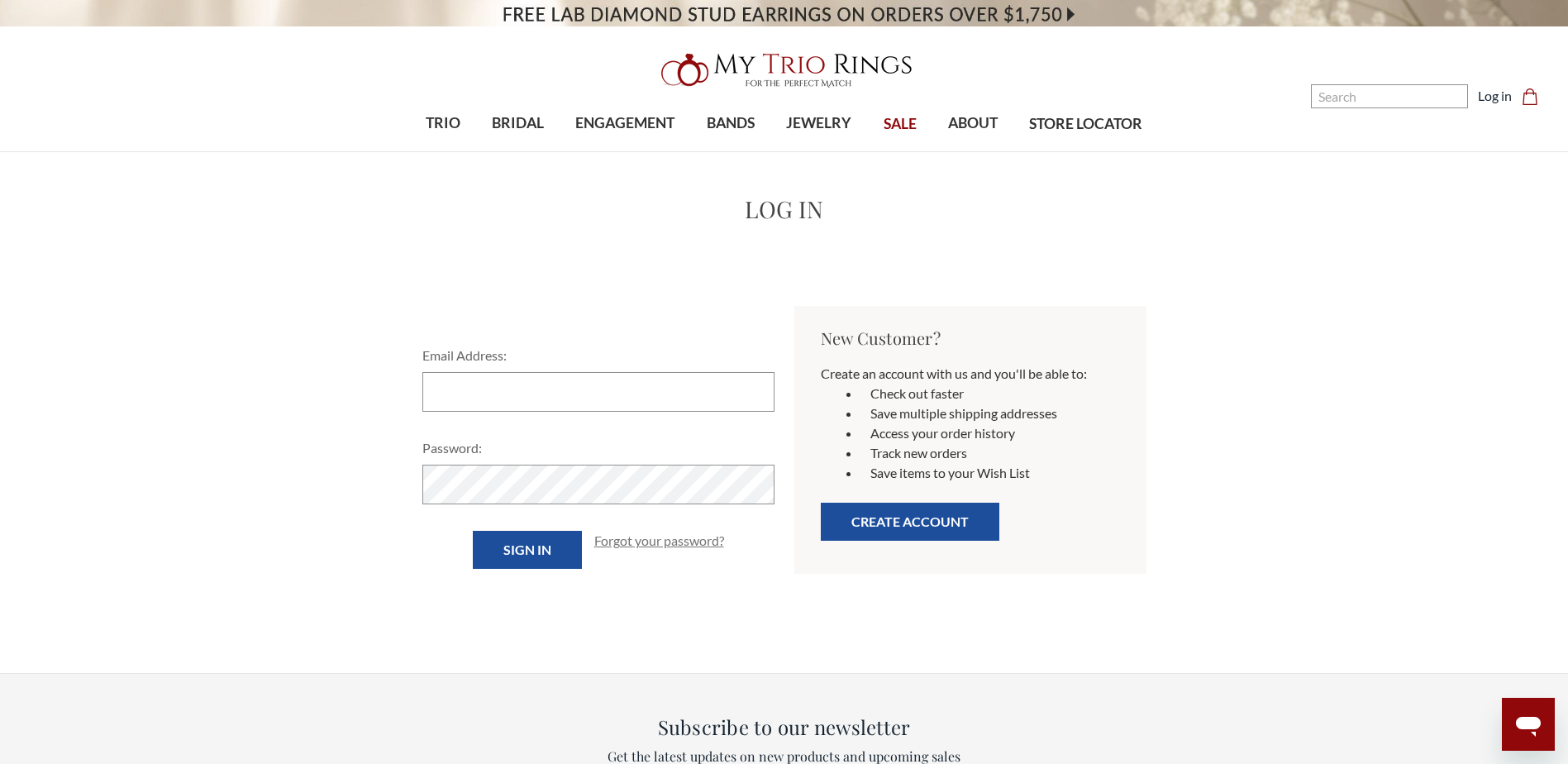
click at [616, 540] on link "Forgot your password?" at bounding box center [659, 541] width 130 height 20
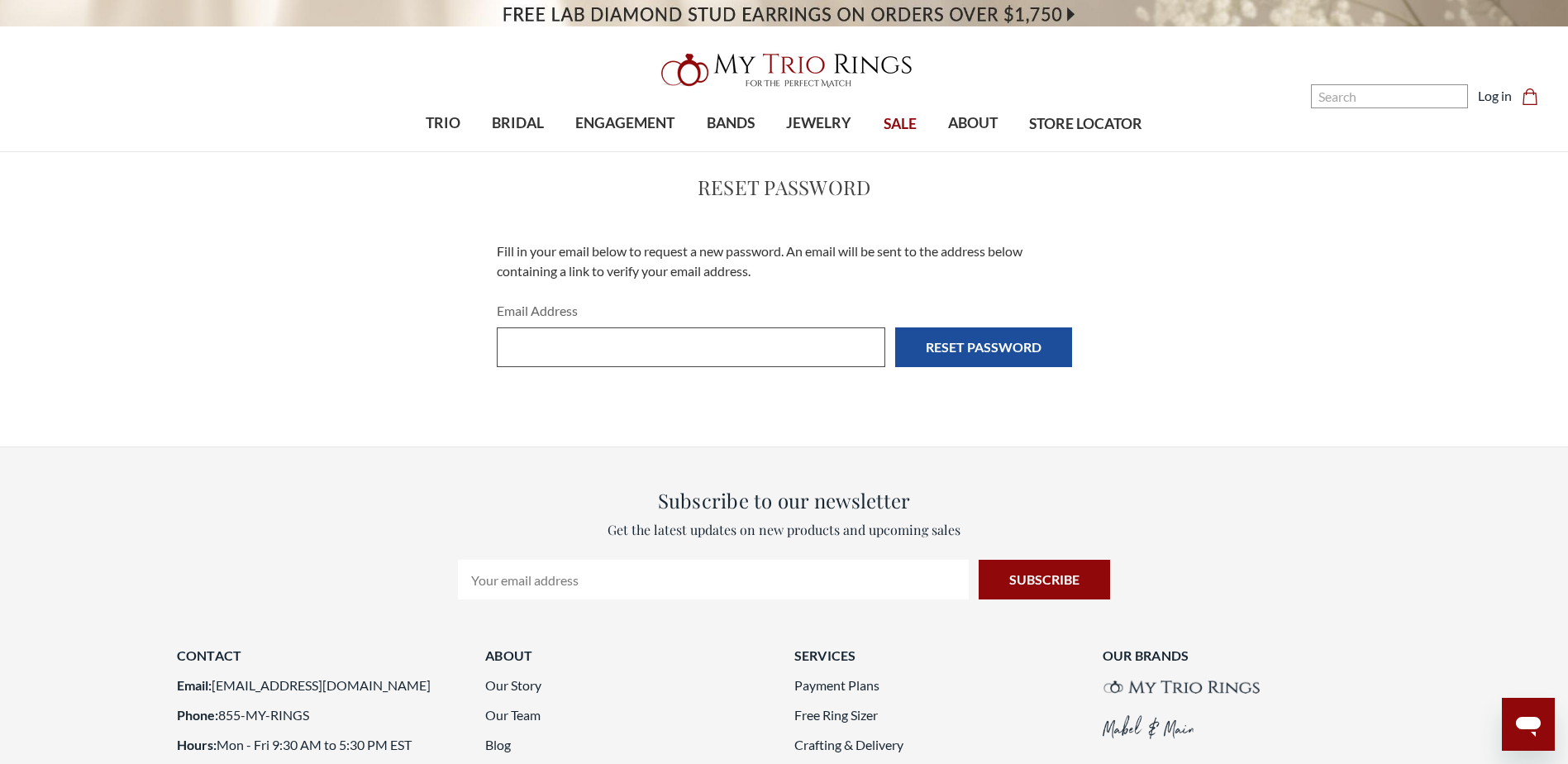
click at [584, 354] on input "Email Address" at bounding box center [690, 347] width 388 height 39
type input "[EMAIL_ADDRESS][DOMAIN_NAME]"
click at [993, 344] on input "Reset Password" at bounding box center [983, 347] width 177 height 39
